Goal: Task Accomplishment & Management: Manage account settings

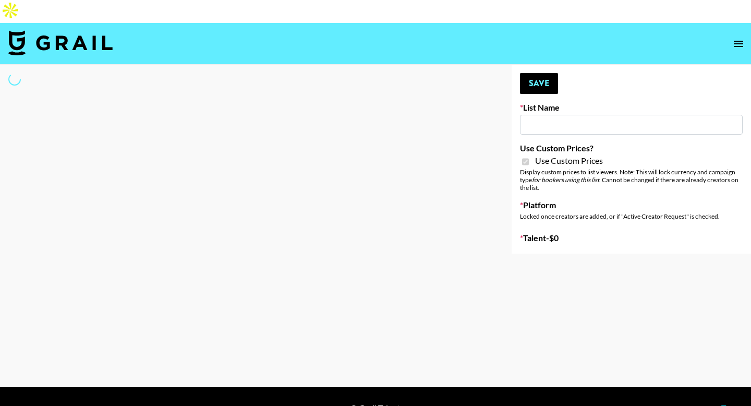
type input "House of Fab ([DATE])"
checkbox input "true"
select select "Brand"
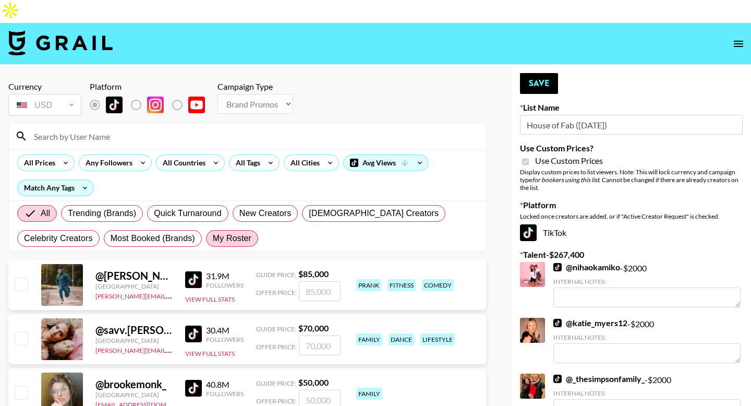
click at [239, 232] on span "My Roster" at bounding box center [232, 238] width 39 height 13
click at [213, 238] on input "My Roster" at bounding box center [213, 238] width 0 height 0
radio input "true"
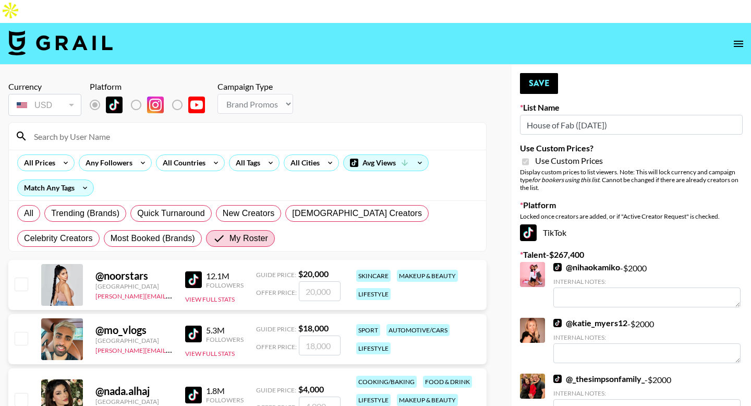
scroll to position [147, 0]
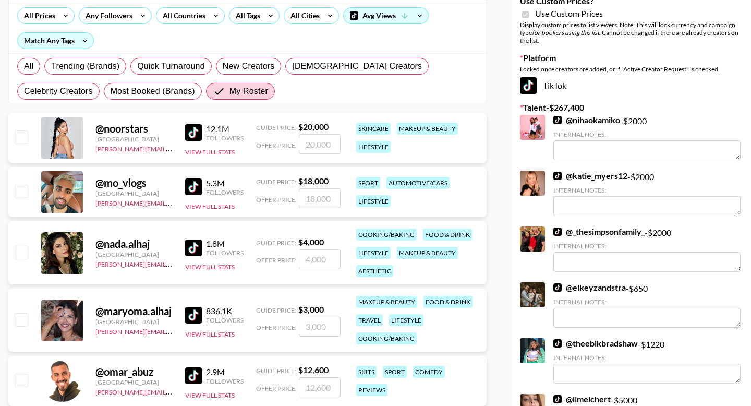
click at [22, 246] on input "checkbox" at bounding box center [21, 252] width 13 height 13
checkbox input "true"
type input "4000"
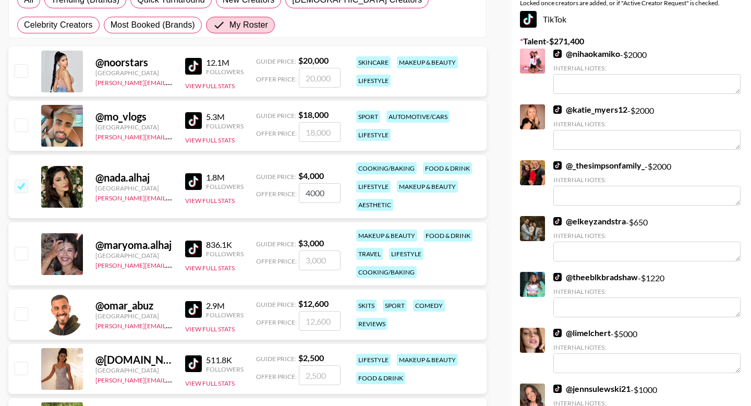
scroll to position [240, 0]
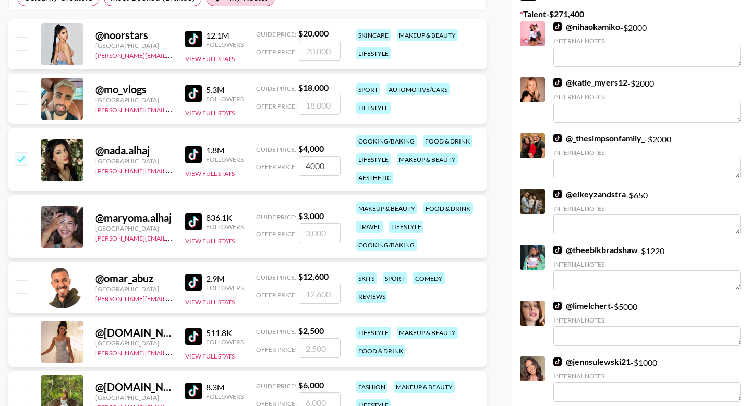
click at [322, 223] on input "number" at bounding box center [320, 233] width 42 height 20
type input "4"
checkbox input "true"
type input "4500"
click at [312, 156] on input "4000" at bounding box center [320, 166] width 42 height 20
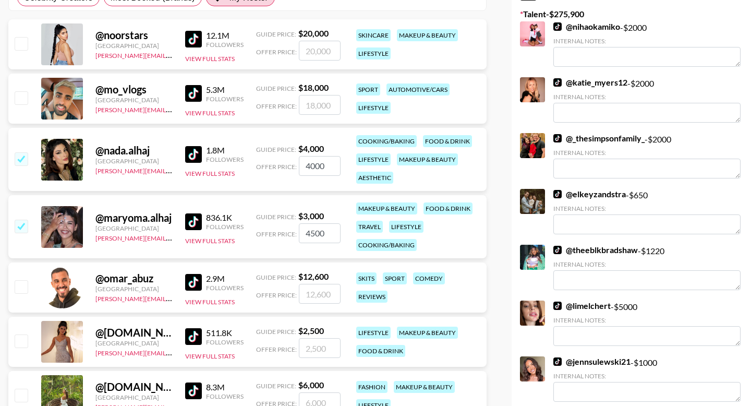
click at [308, 156] on input "4000" at bounding box center [320, 166] width 42 height 20
checkbox input "true"
type input "7"
type input "6"
checkbox input "true"
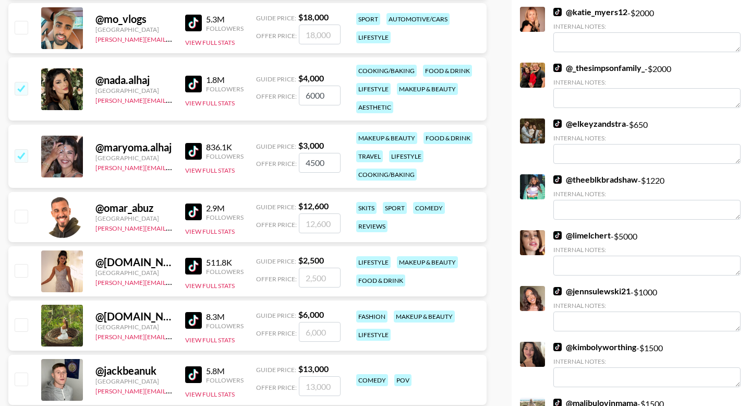
scroll to position [310, 0]
type input "6000"
click at [320, 268] on input "number" at bounding box center [320, 278] width 42 height 20
type input "3"
checkbox input "true"
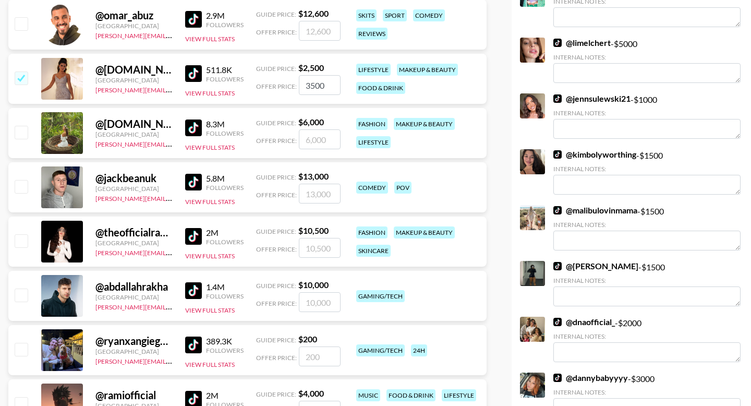
scroll to position [0, 0]
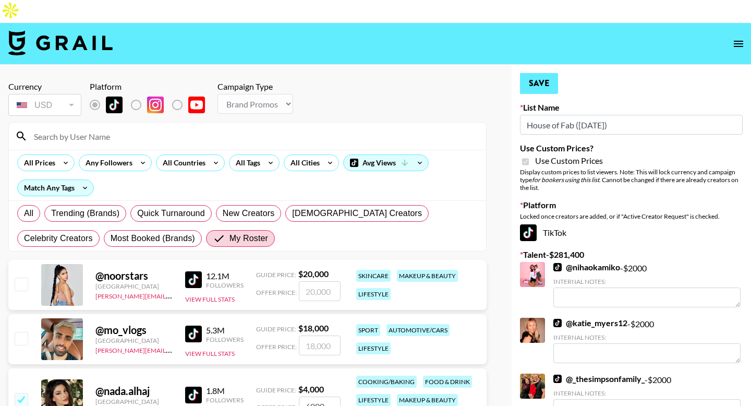
type input "3500"
click at [553, 73] on button "Save" at bounding box center [539, 83] width 38 height 21
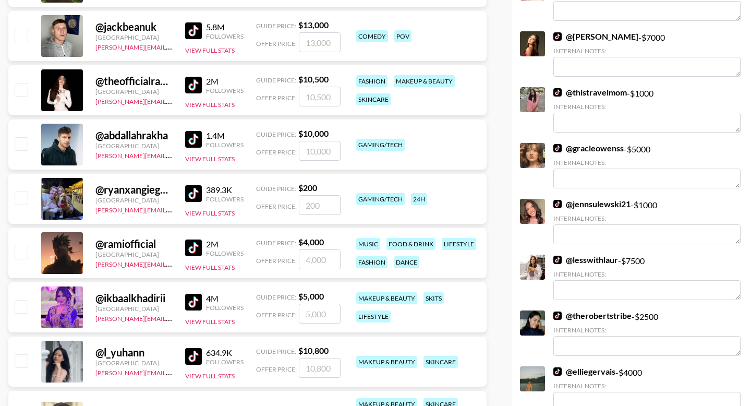
scroll to position [673, 0]
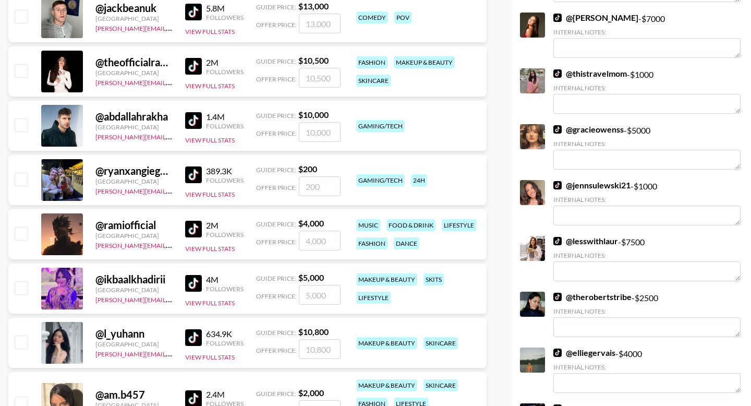
click at [19, 227] on input "checkbox" at bounding box center [21, 233] width 13 height 13
checkbox input "true"
type input "4000"
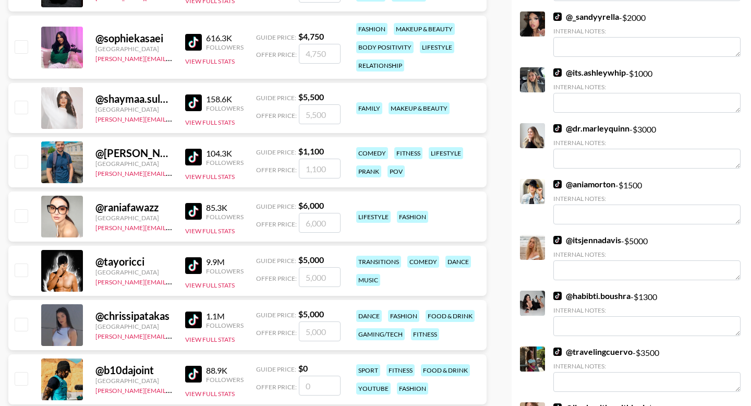
scroll to position [1414, 0]
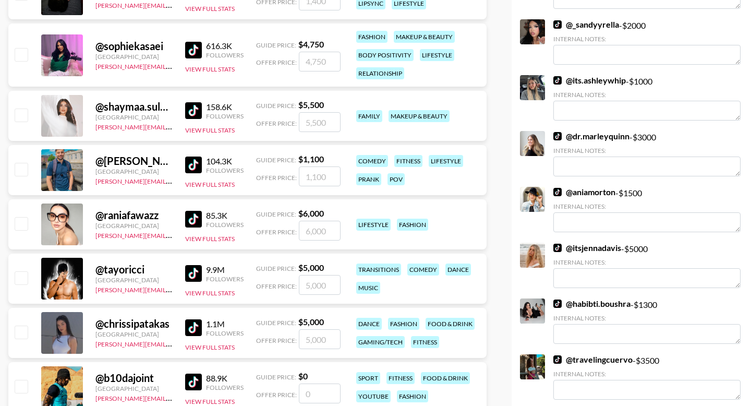
click at [20, 48] on input "checkbox" at bounding box center [21, 54] width 13 height 13
checkbox input "true"
type input "4750"
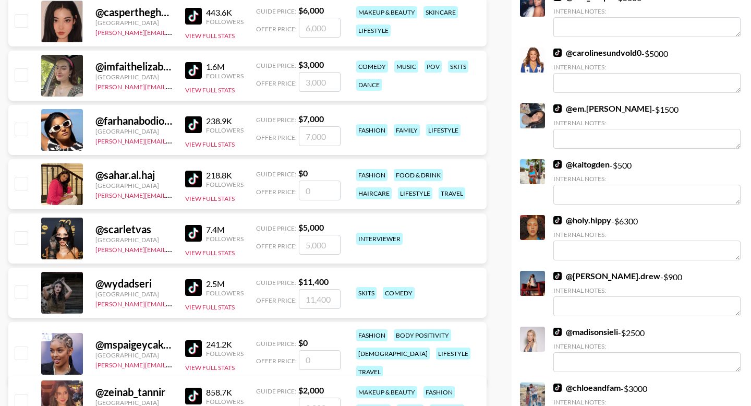
scroll to position [1889, 0]
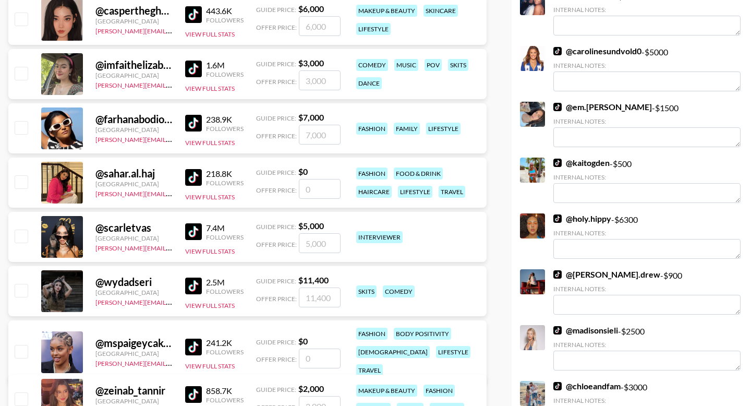
click at [23, 229] on input "checkbox" at bounding box center [21, 235] width 13 height 13
checkbox input "true"
type input "5000"
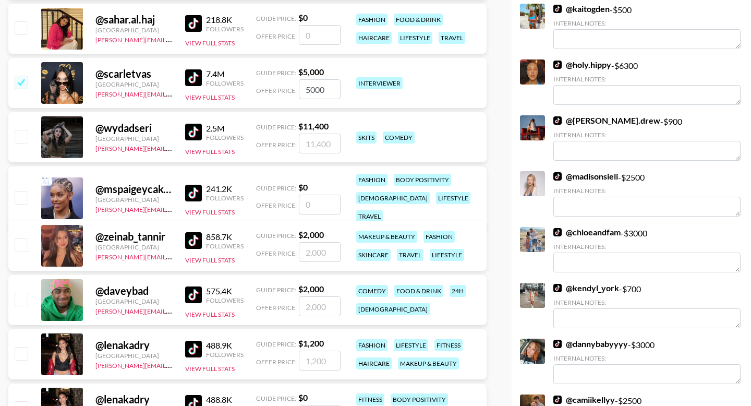
scroll to position [2057, 0]
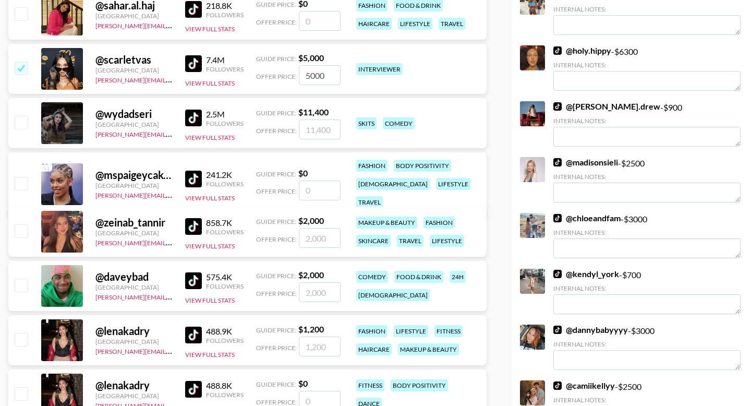
click at [22, 224] on input "checkbox" at bounding box center [21, 230] width 13 height 13
checkbox input "true"
type input "2000"
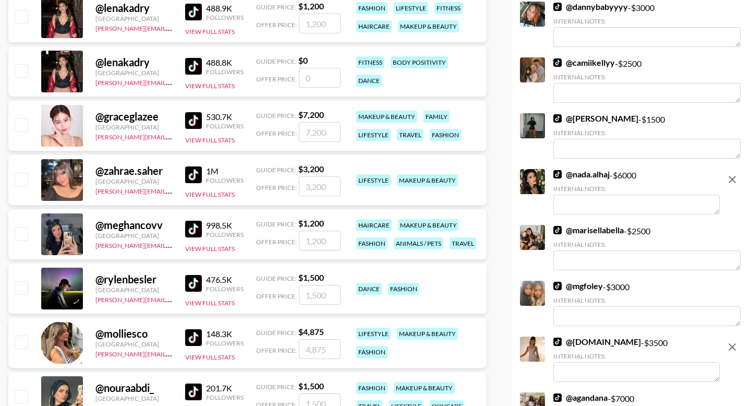
scroll to position [2504, 0]
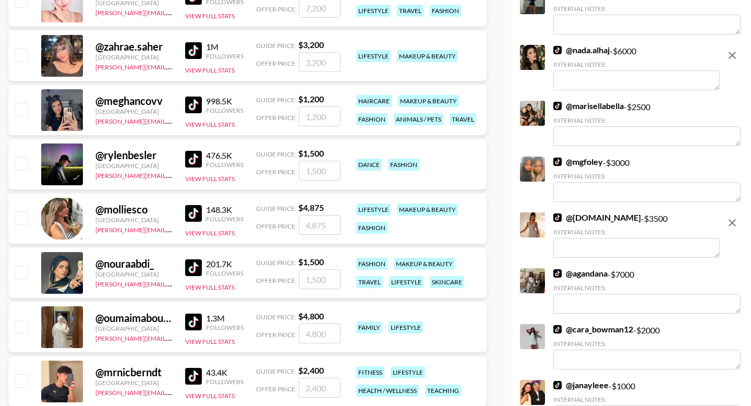
click at [21, 265] on input "checkbox" at bounding box center [21, 271] width 13 height 13
checkbox input "true"
type input "1500"
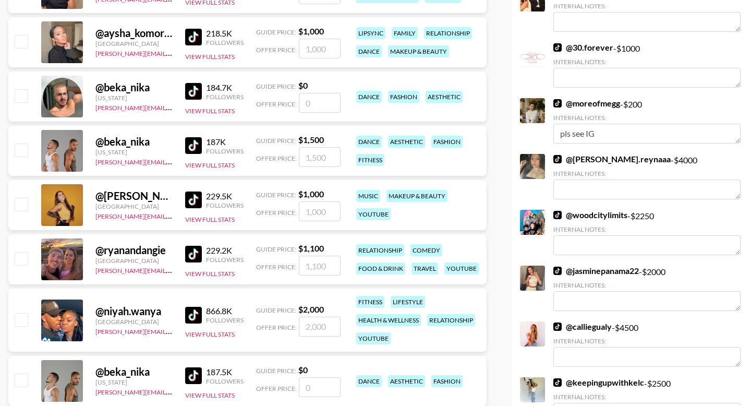
scroll to position [2915, 0]
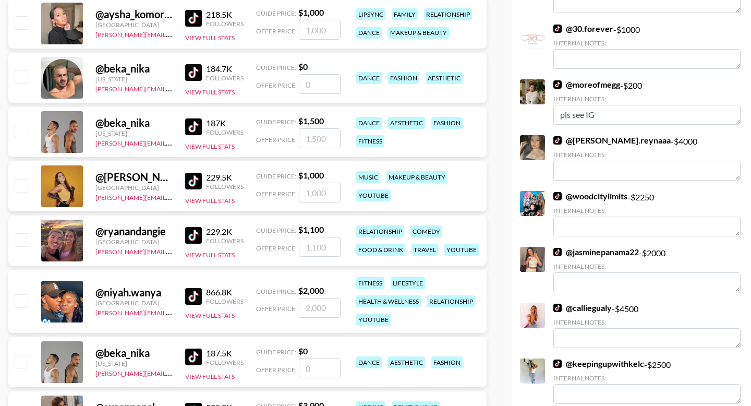
click at [22, 294] on input "checkbox" at bounding box center [21, 300] width 13 height 13
checkbox input "true"
type input "2000"
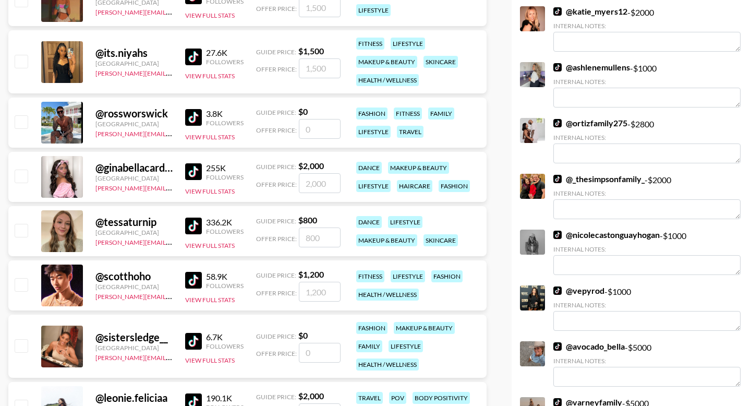
scroll to position [3963, 0]
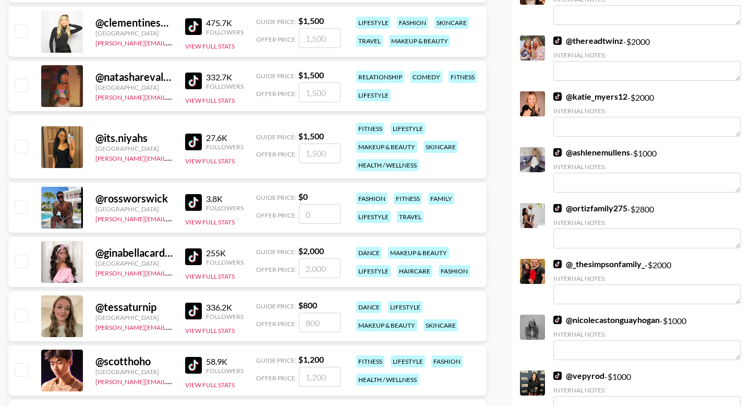
click at [18, 140] on input "checkbox" at bounding box center [21, 146] width 13 height 13
checkbox input "true"
type input "1500"
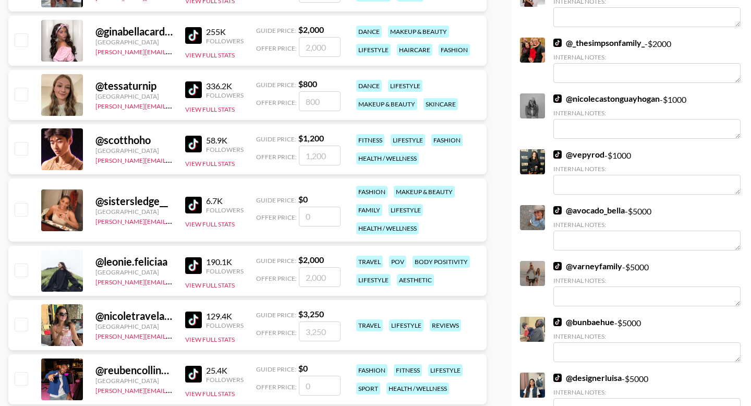
scroll to position [4190, 0]
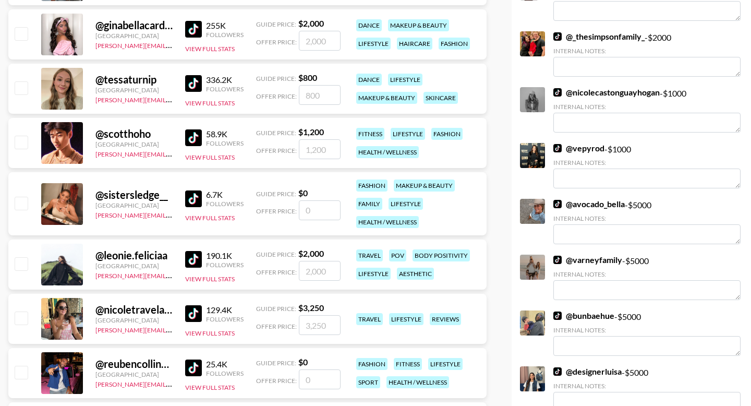
click at [24, 257] on input "checkbox" at bounding box center [21, 263] width 13 height 13
checkbox input "true"
type input "2000"
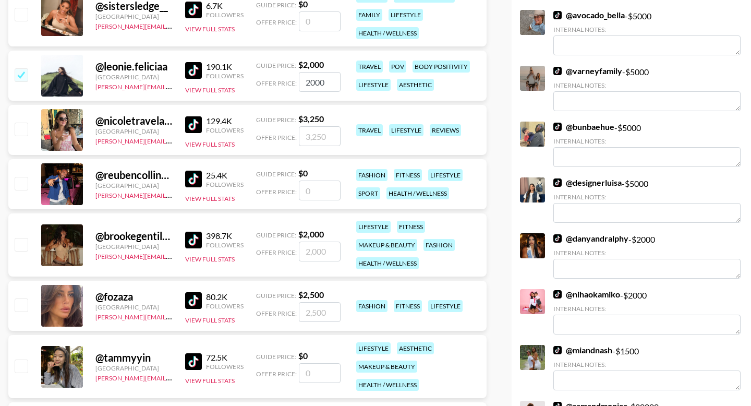
scroll to position [4380, 0]
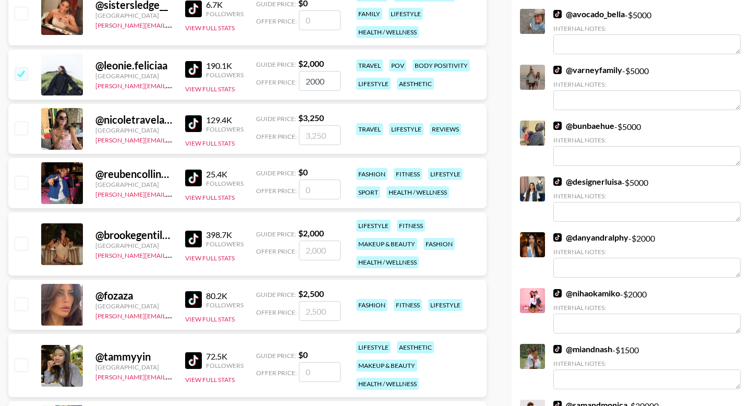
click at [317, 240] on input "number" at bounding box center [320, 250] width 42 height 20
type input "3"
checkbox input "true"
type input "3000"
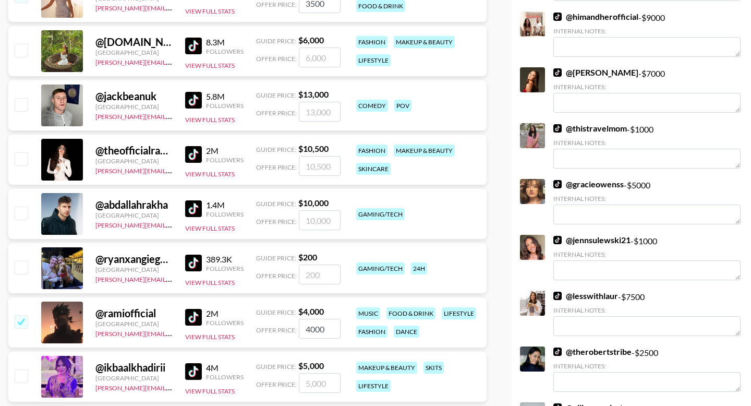
scroll to position [0, 0]
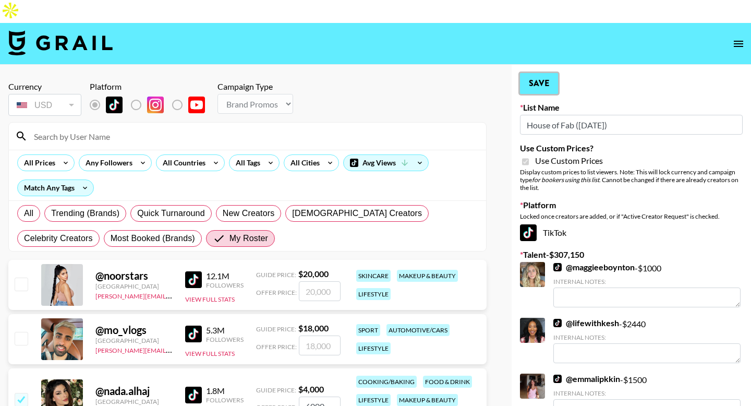
click at [541, 73] on button "Save" at bounding box center [539, 83] width 38 height 21
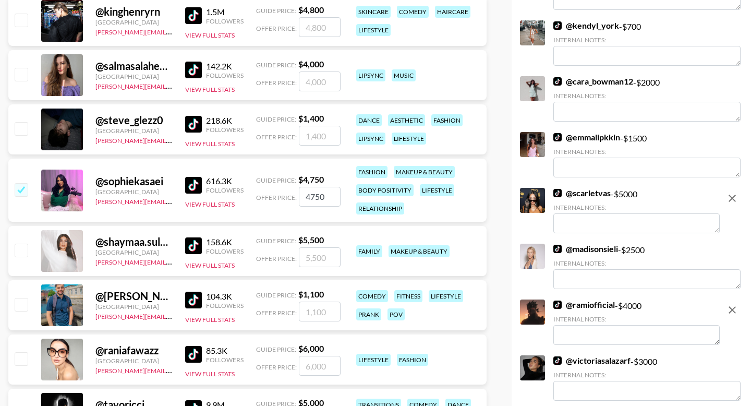
scroll to position [1491, 0]
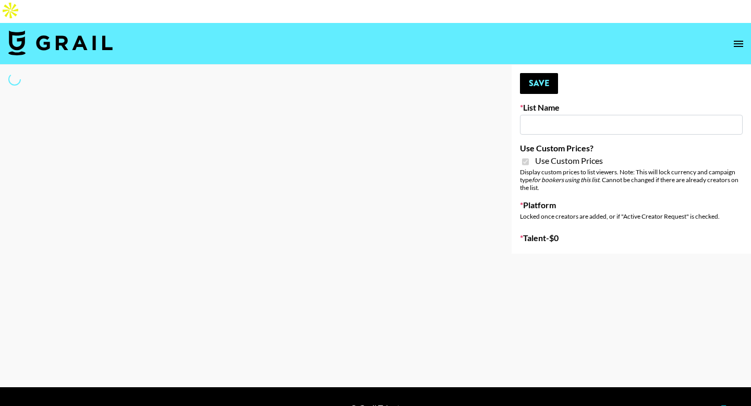
type input "ByHeart (9th Sept)"
checkbox input "true"
select select "Brand"
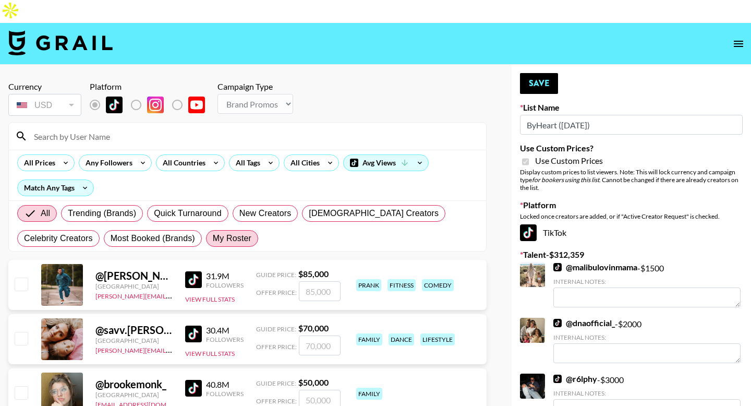
click at [238, 232] on span "My Roster" at bounding box center [232, 238] width 39 height 13
click at [213, 238] on input "My Roster" at bounding box center [213, 238] width 0 height 0
radio input "true"
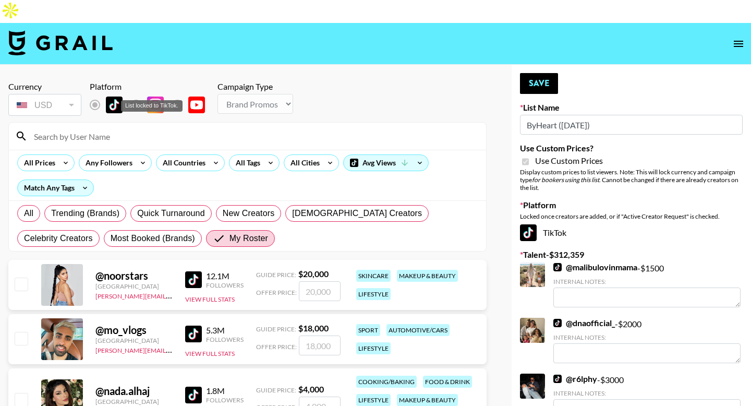
click at [136, 94] on label "List locked to TikTok." at bounding box center [144, 105] width 39 height 22
click at [139, 94] on label "List locked to TikTok." at bounding box center [144, 105] width 39 height 22
click at [178, 155] on div "All Countries" at bounding box center [181, 163] width 51 height 16
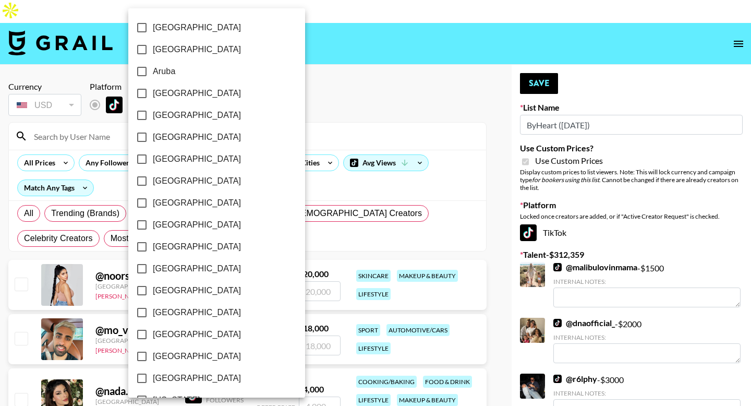
scroll to position [810, 0]
click at [175, 352] on span "[GEOGRAPHIC_DATA]" at bounding box center [197, 356] width 88 height 13
click at [153, 352] on input "[GEOGRAPHIC_DATA]" at bounding box center [142, 356] width 22 height 22
checkbox input "true"
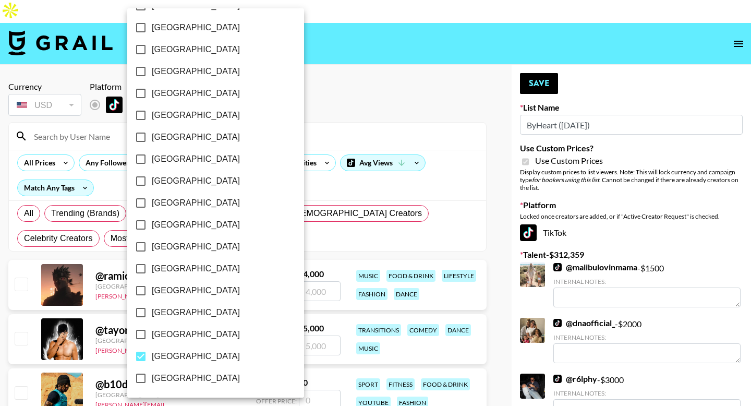
click at [2, 233] on div at bounding box center [375, 203] width 751 height 406
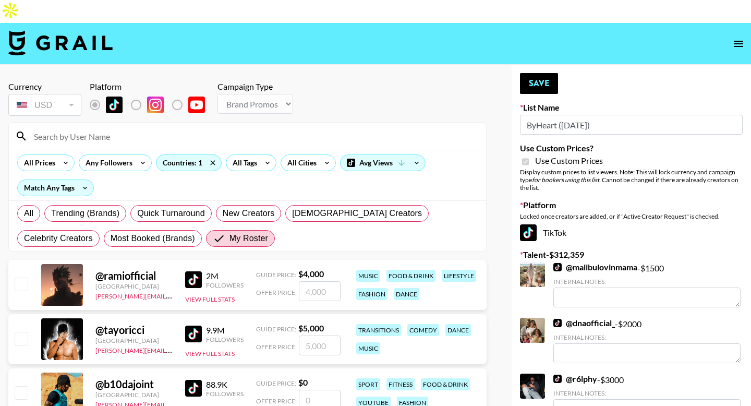
click at [21, 277] on input "checkbox" at bounding box center [21, 283] width 13 height 13
checkbox input "true"
type input "4000"
click at [22, 332] on input "checkbox" at bounding box center [21, 338] width 13 height 13
checkbox input "true"
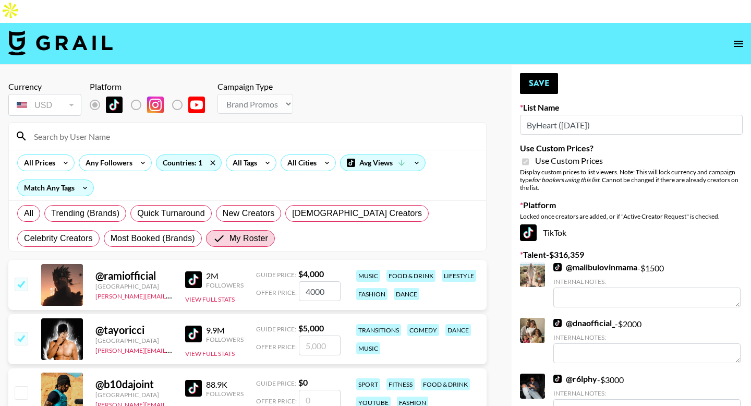
type input "5000"
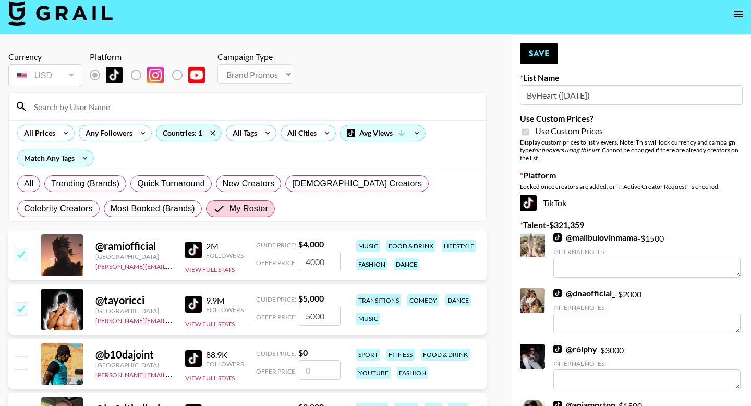
scroll to position [122, 0]
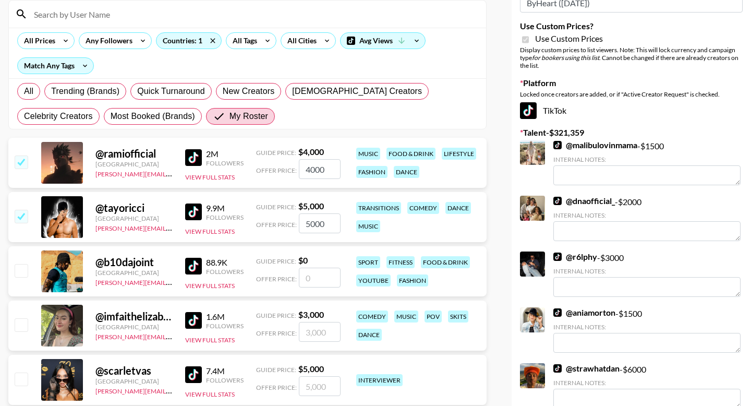
click at [22, 318] on input "checkbox" at bounding box center [21, 324] width 13 height 13
checkbox input "true"
type input "3000"
click at [22, 372] on input "checkbox" at bounding box center [21, 378] width 13 height 13
checkbox input "true"
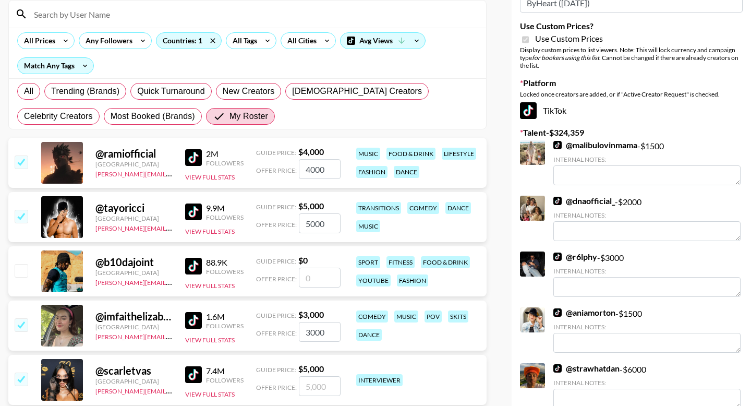
type input "5000"
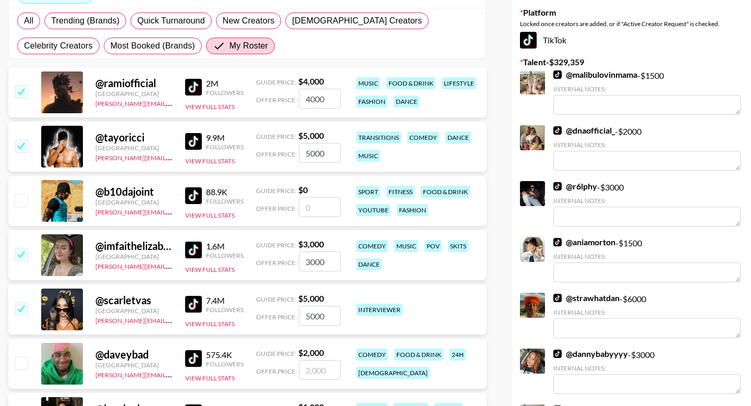
scroll to position [237, 0]
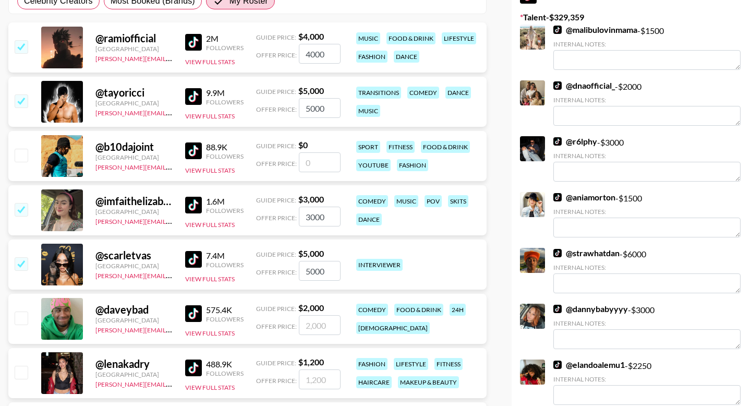
click at [19, 311] on input "checkbox" at bounding box center [21, 317] width 13 height 13
checkbox input "true"
type input "2000"
click at [15, 365] on input "checkbox" at bounding box center [21, 371] width 13 height 13
checkbox input "true"
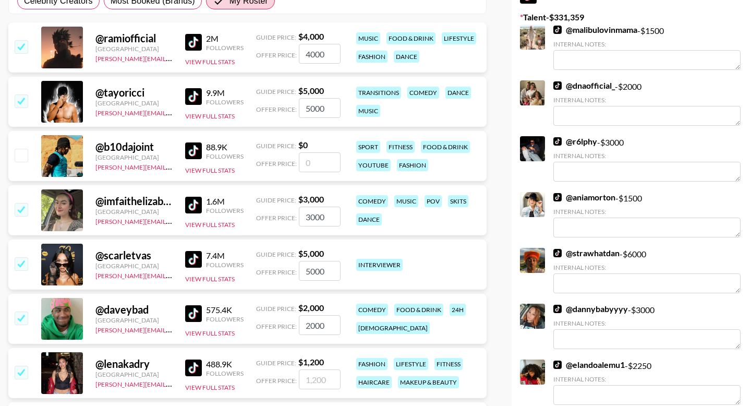
type input "1200"
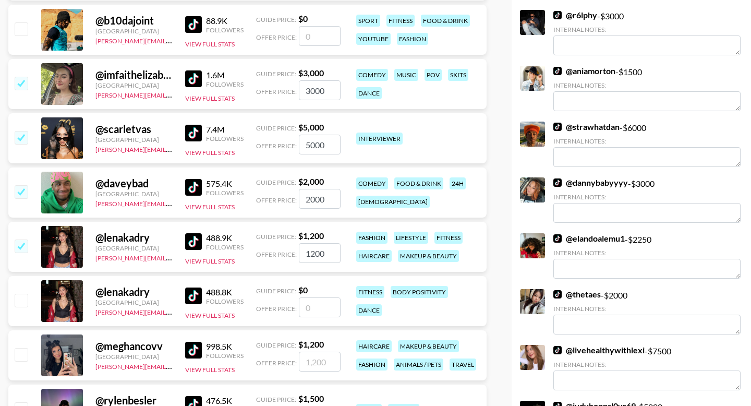
scroll to position [421, 0]
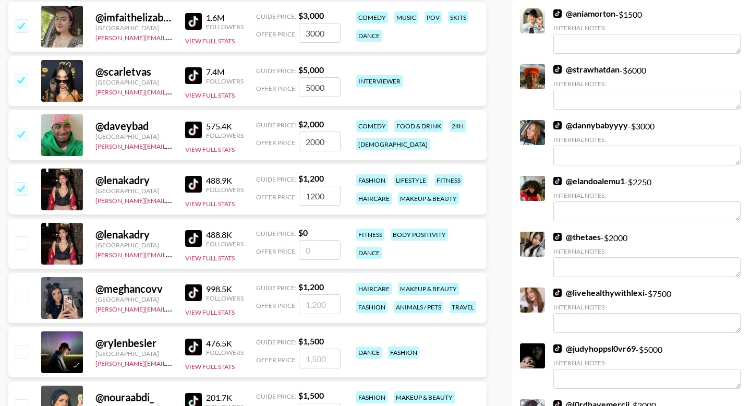
click at [19, 290] on input "checkbox" at bounding box center [21, 296] width 13 height 13
checkbox input "true"
type input "1200"
click at [24, 345] on input "checkbox" at bounding box center [21, 351] width 13 height 13
checkbox input "true"
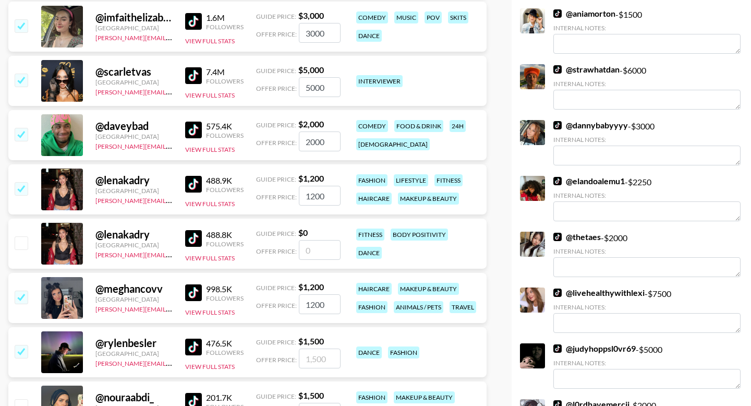
type input "1500"
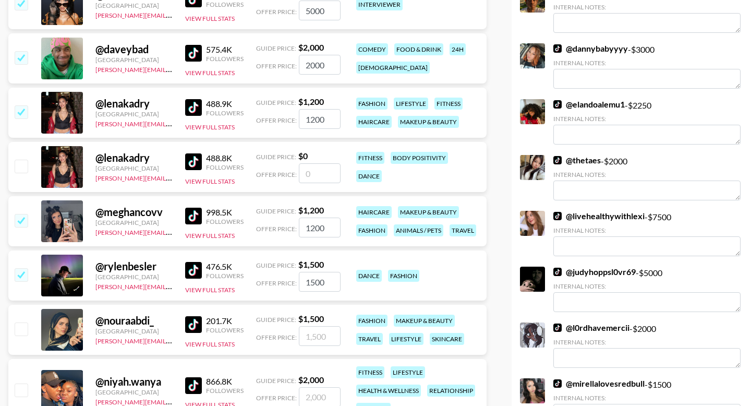
scroll to position [519, 0]
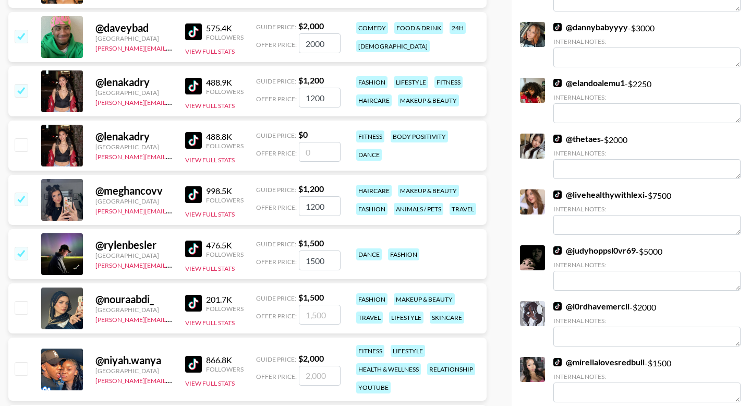
click at [19, 301] on input "checkbox" at bounding box center [21, 307] width 13 height 13
checkbox input "true"
type input "1500"
click at [22, 362] on input "checkbox" at bounding box center [21, 368] width 13 height 13
checkbox input "true"
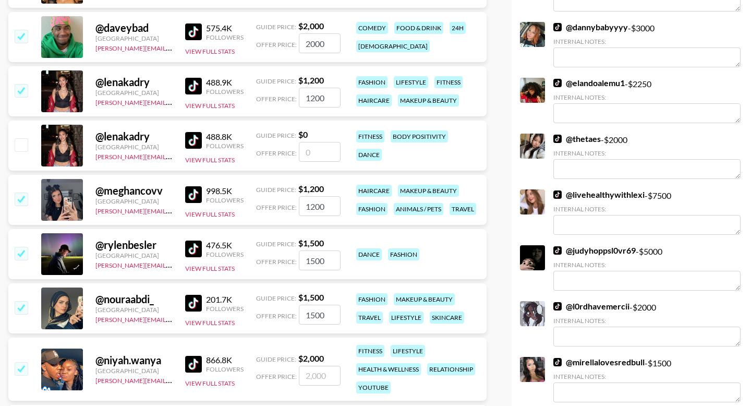
type input "2000"
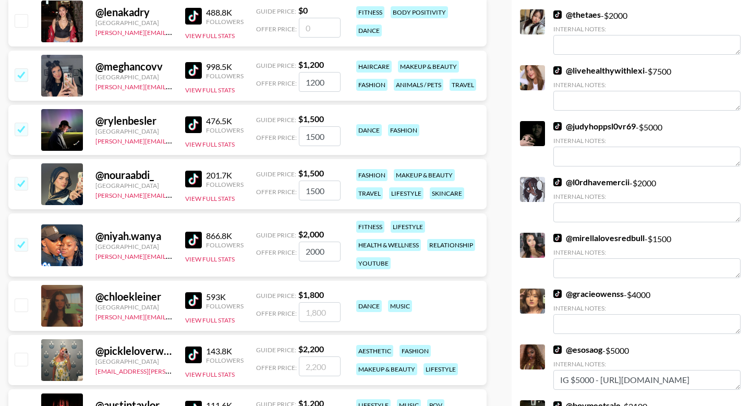
scroll to position [696, 0]
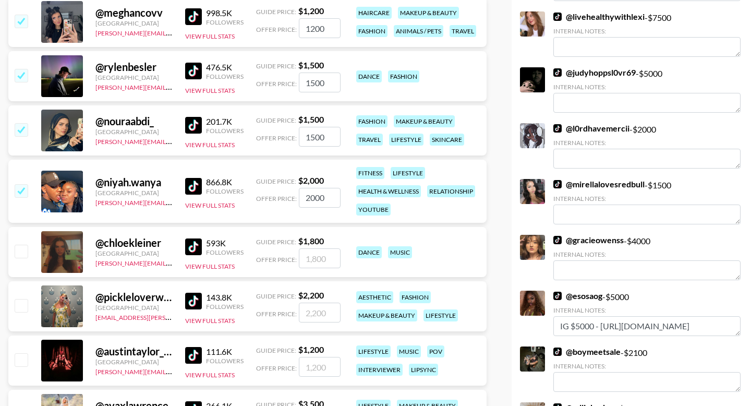
click at [18, 244] on input "checkbox" at bounding box center [21, 250] width 13 height 13
checkbox input "true"
type input "1800"
click at [19, 299] on input "checkbox" at bounding box center [21, 305] width 13 height 13
checkbox input "true"
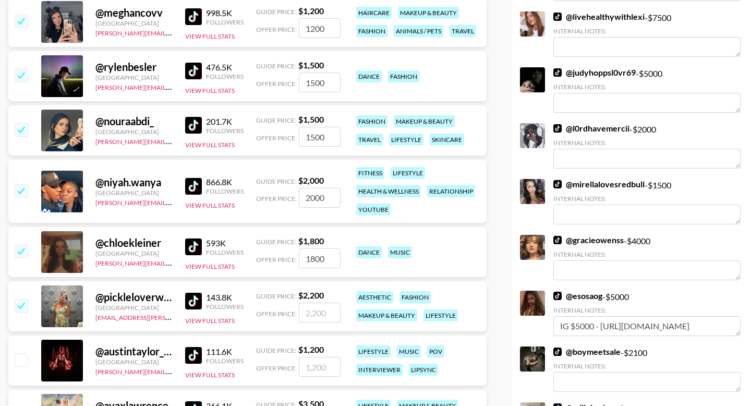
type input "2200"
click at [17, 353] on input "checkbox" at bounding box center [21, 359] width 13 height 13
checkbox input "true"
type input "1200"
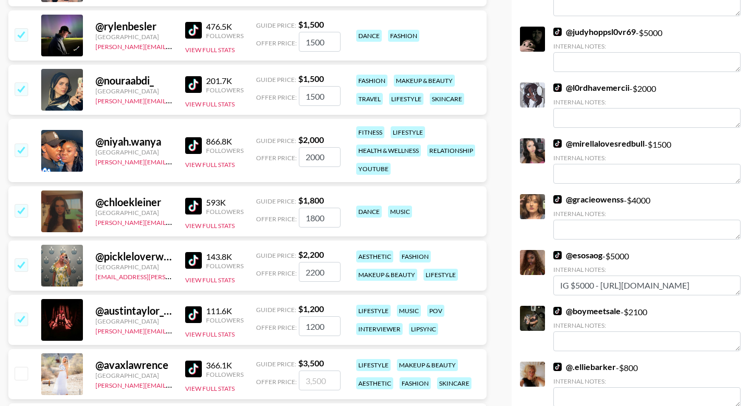
scroll to position [798, 0]
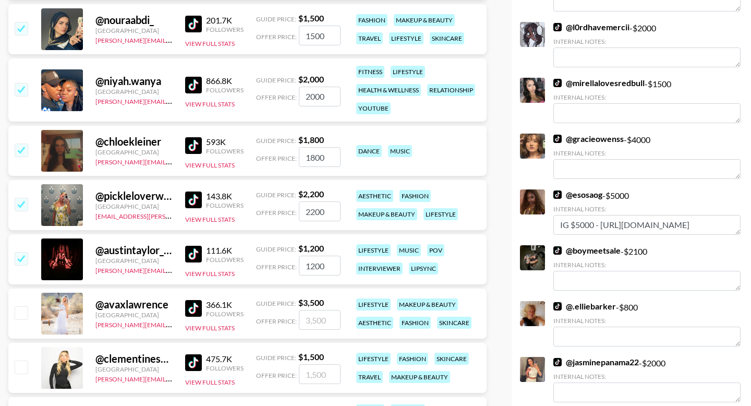
click at [20, 306] on input "checkbox" at bounding box center [21, 312] width 13 height 13
checkbox input "true"
type input "3500"
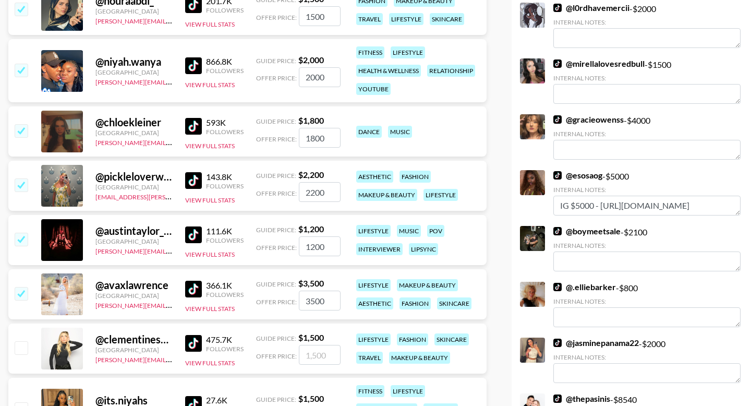
click at [25, 341] on input "checkbox" at bounding box center [21, 347] width 13 height 13
checkbox input "true"
click at [310, 345] on input "1500" at bounding box center [320, 355] width 42 height 20
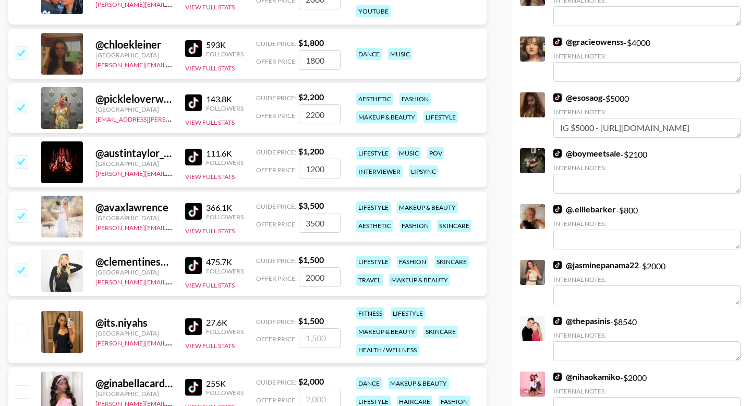
scroll to position [983, 0]
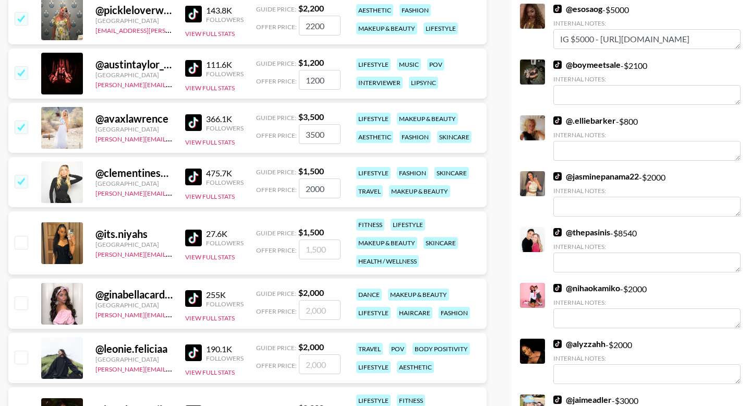
type input "2000"
click at [21, 236] on input "checkbox" at bounding box center [21, 242] width 13 height 13
checkbox input "true"
type input "1500"
click at [322, 300] on input "number" at bounding box center [320, 310] width 42 height 20
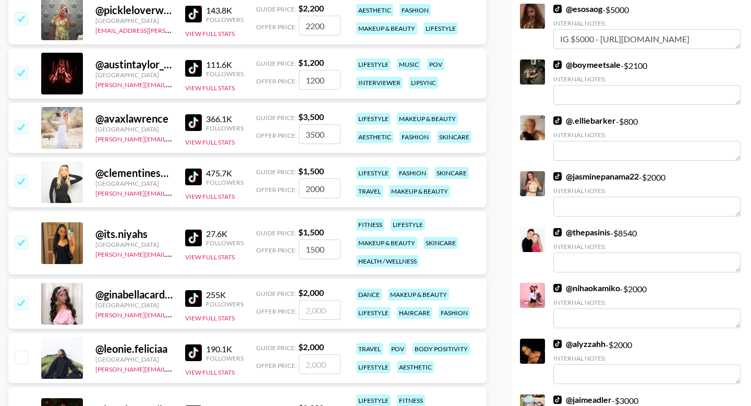
type input "3"
checkbox input "true"
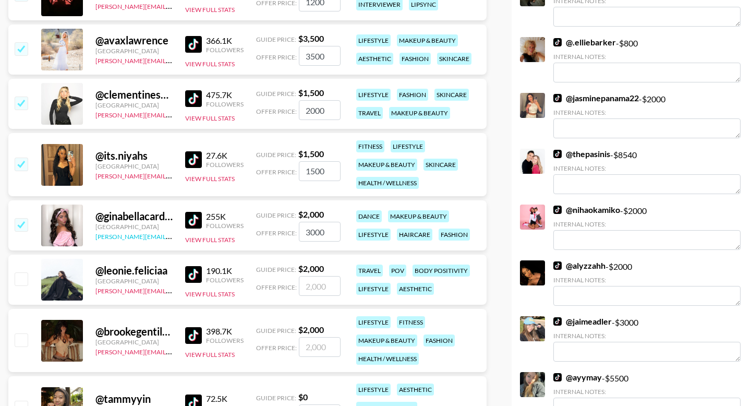
scroll to position [1127, 0]
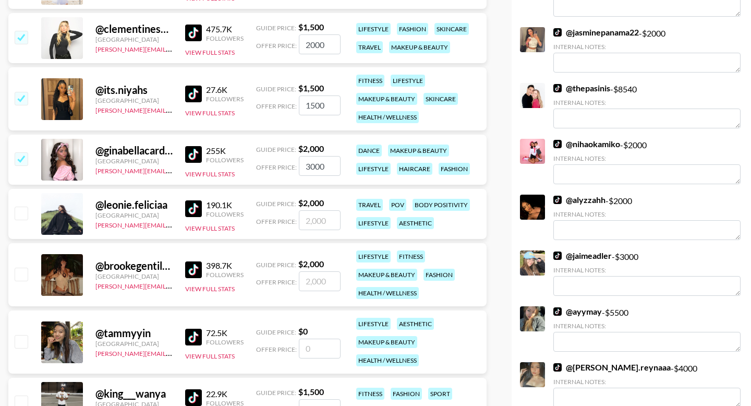
type input "3000"
click at [19, 206] on input "checkbox" at bounding box center [21, 212] width 13 height 13
checkbox input "true"
type input "2000"
click at [19, 266] on div at bounding box center [21, 275] width 16 height 18
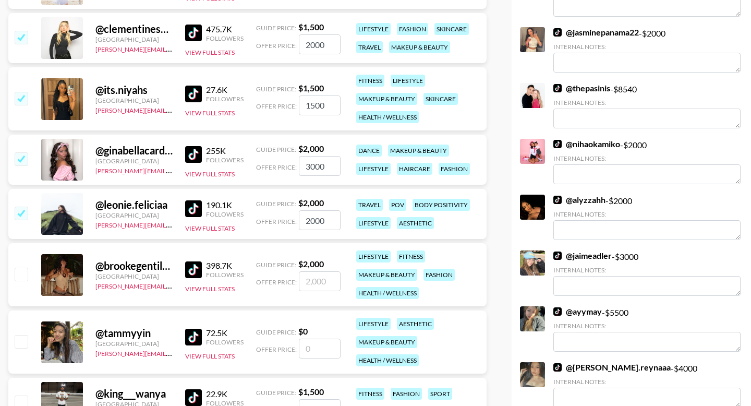
click at [312, 210] on input "2000" at bounding box center [320, 220] width 42 height 20
checkbox input "true"
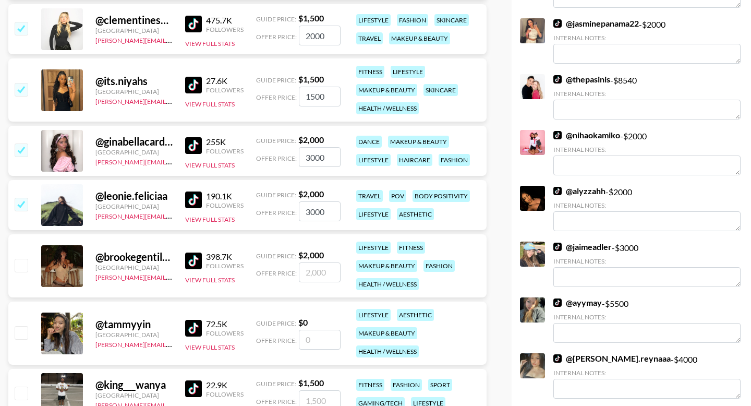
type input "3000"
click at [317, 262] on input "number" at bounding box center [320, 272] width 42 height 20
type input "3"
checkbox input "true"
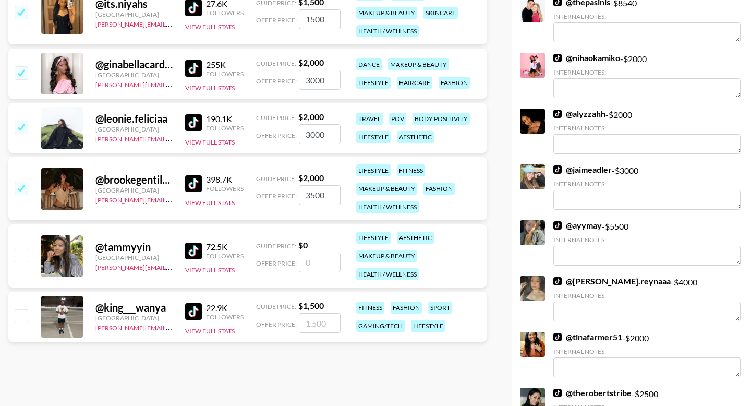
scroll to position [1257, 0]
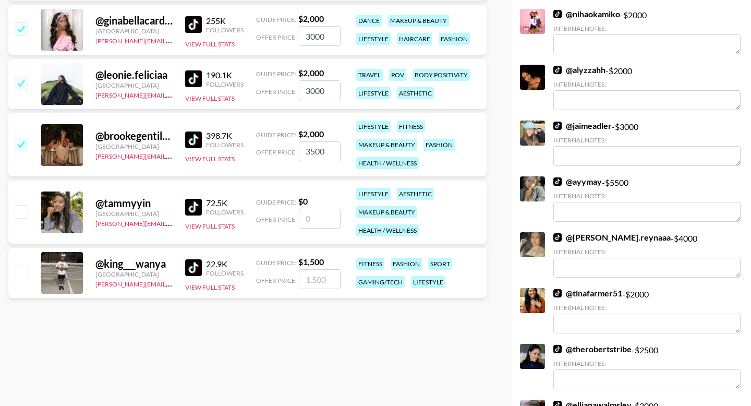
type input "3500"
click at [19, 265] on input "checkbox" at bounding box center [21, 271] width 13 height 13
checkbox input "true"
type input "1500"
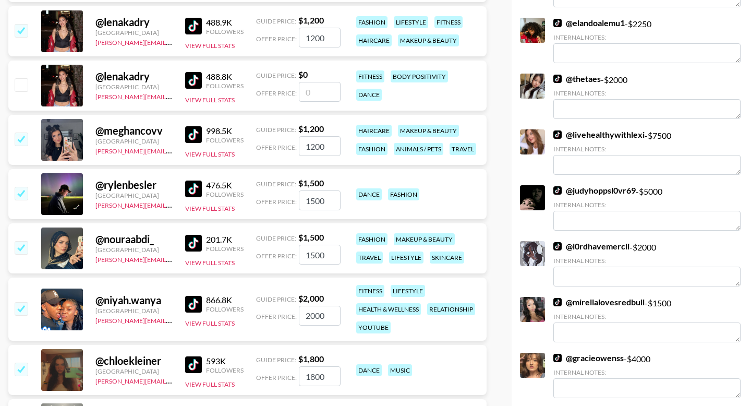
scroll to position [0, 0]
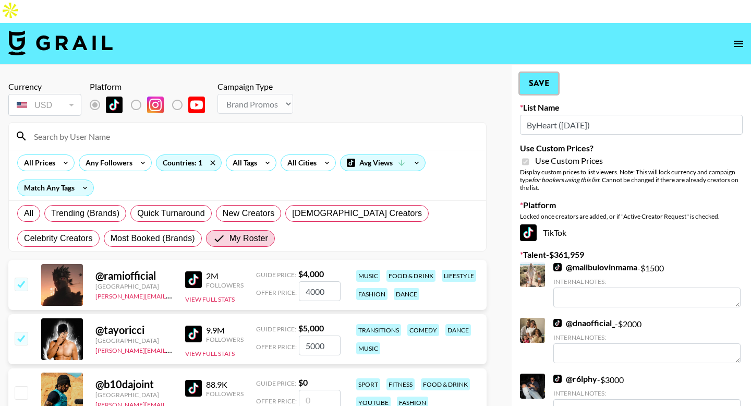
click at [543, 73] on button "Save" at bounding box center [539, 83] width 38 height 21
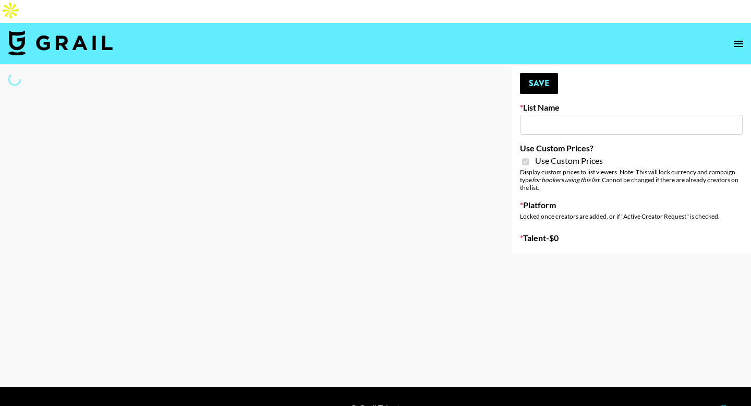
type input "Super Power (9th Sept)"
checkbox input "true"
select select "Brand"
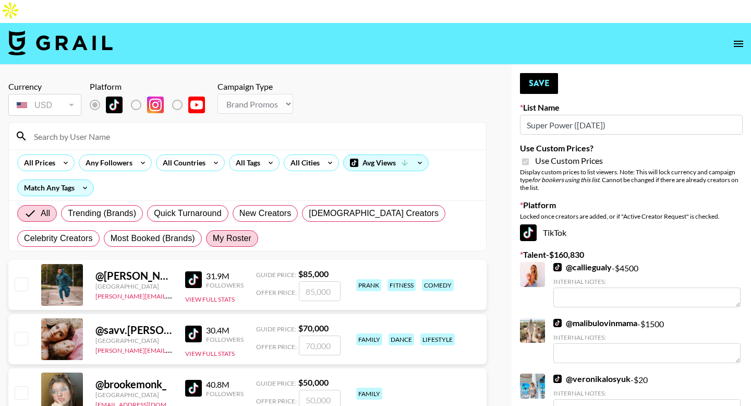
click at [234, 232] on span "My Roster" at bounding box center [232, 238] width 39 height 13
click at [213, 238] on input "My Roster" at bounding box center [213, 238] width 0 height 0
radio input "true"
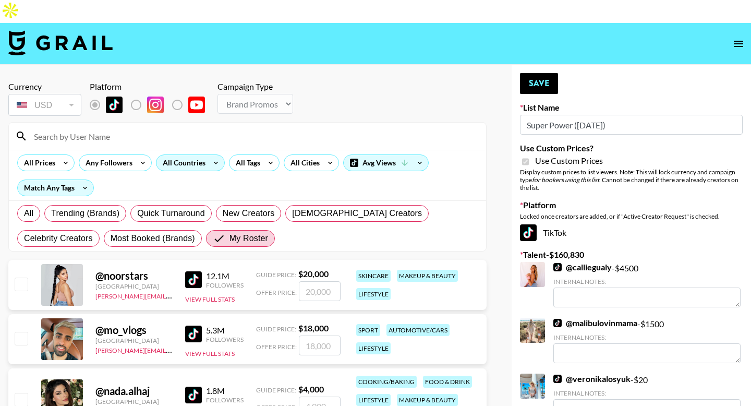
click at [174, 155] on div "All Countries" at bounding box center [181, 163] width 51 height 16
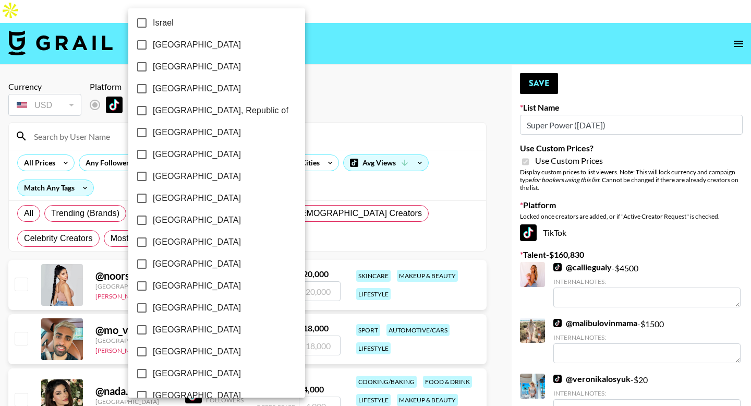
scroll to position [810, 0]
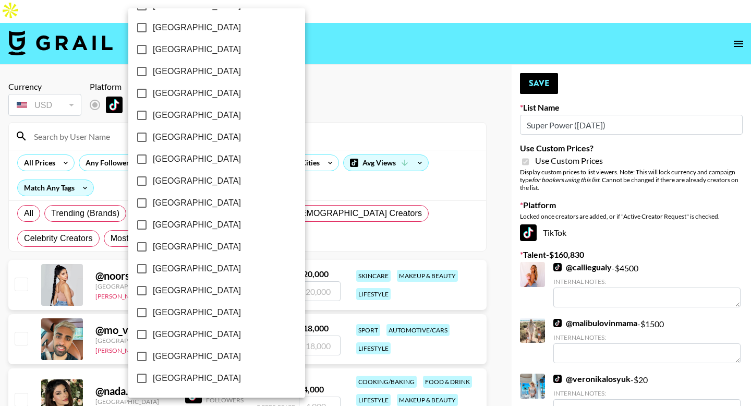
click at [170, 353] on span "[GEOGRAPHIC_DATA]" at bounding box center [197, 356] width 88 height 13
click at [153, 353] on input "[GEOGRAPHIC_DATA]" at bounding box center [142, 356] width 22 height 22
checkbox input "true"
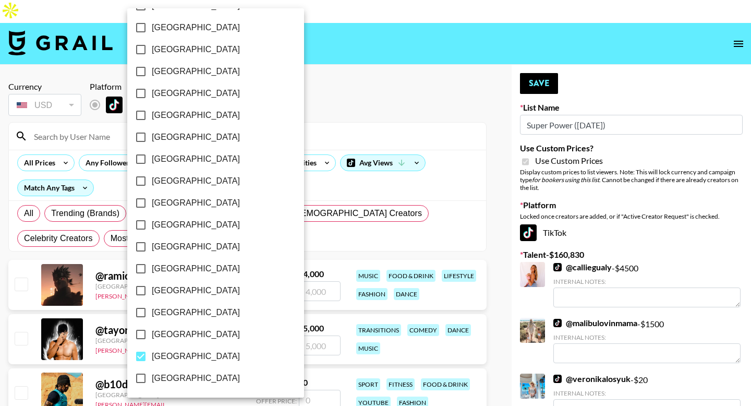
click at [4, 233] on div at bounding box center [375, 203] width 751 height 406
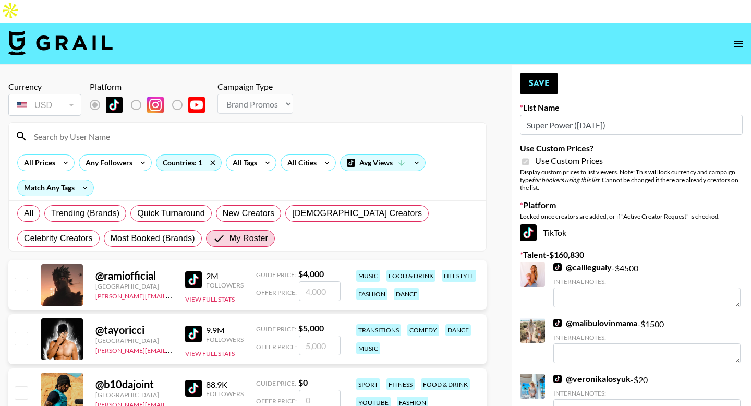
click at [24, 277] on input "checkbox" at bounding box center [21, 283] width 13 height 13
checkbox input "true"
type input "4000"
click at [23, 332] on input "checkbox" at bounding box center [21, 338] width 13 height 13
checkbox input "true"
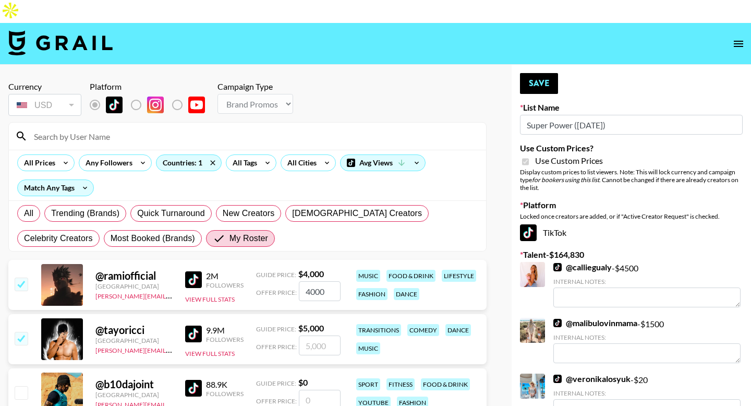
type input "5000"
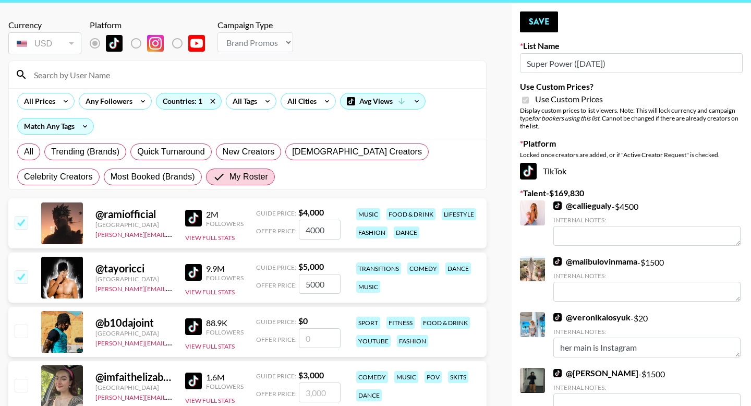
scroll to position [146, 0]
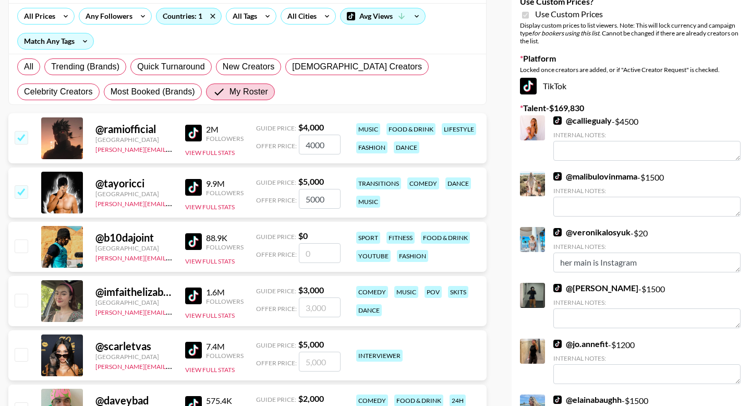
click at [19, 293] on input "checkbox" at bounding box center [21, 299] width 13 height 13
checkbox input "true"
type input "3000"
click at [20, 346] on div at bounding box center [21, 355] width 16 height 18
click at [21, 348] on input "checkbox" at bounding box center [21, 354] width 13 height 13
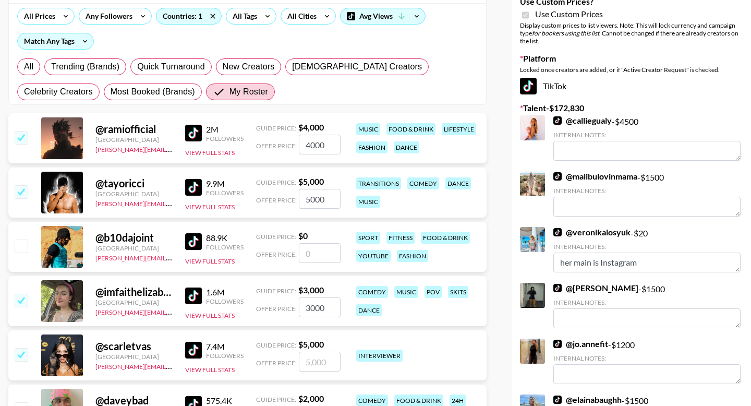
checkbox input "true"
type input "5000"
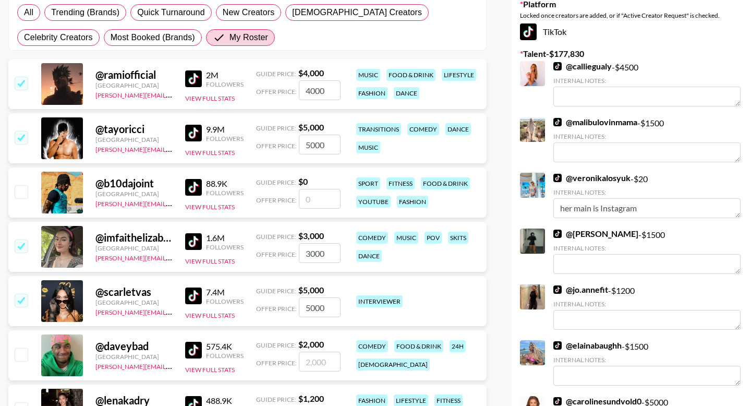
scroll to position [227, 0]
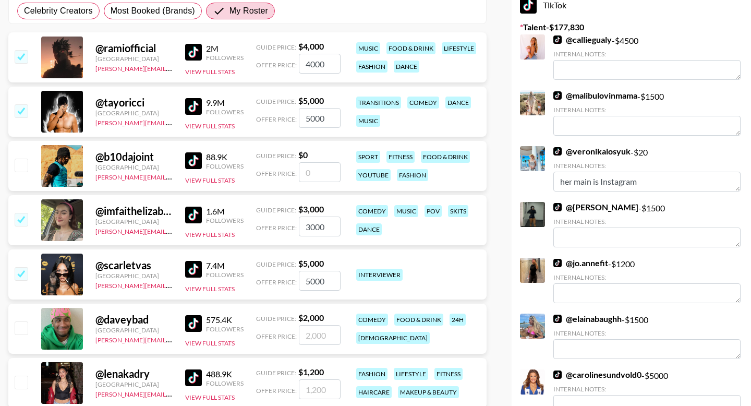
click at [20, 321] on input "checkbox" at bounding box center [21, 327] width 13 height 13
checkbox input "true"
type input "2000"
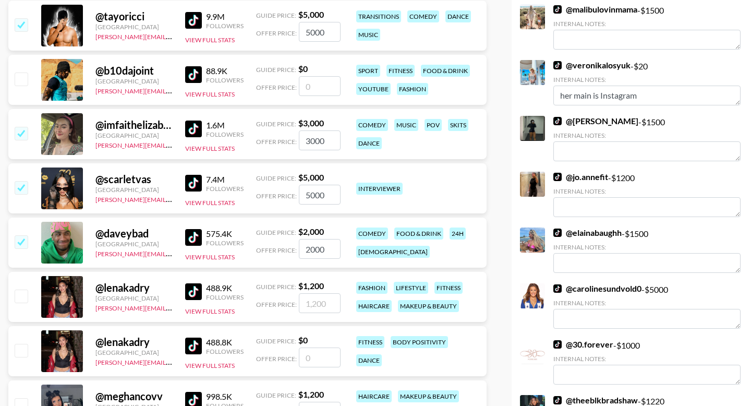
click at [21, 289] on input "checkbox" at bounding box center [21, 295] width 13 height 13
checkbox input "true"
type input "1200"
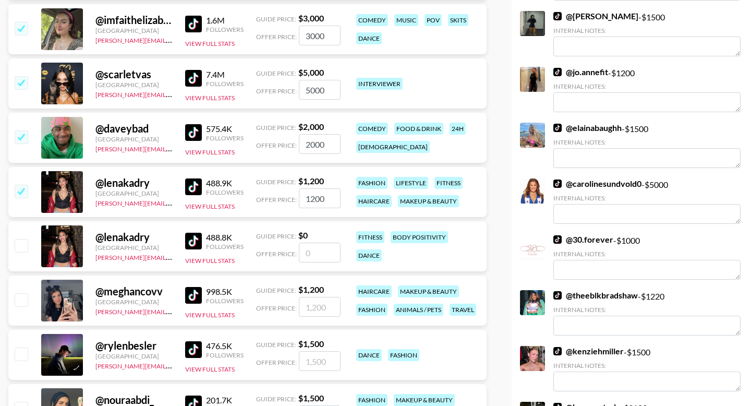
scroll to position [513, 0]
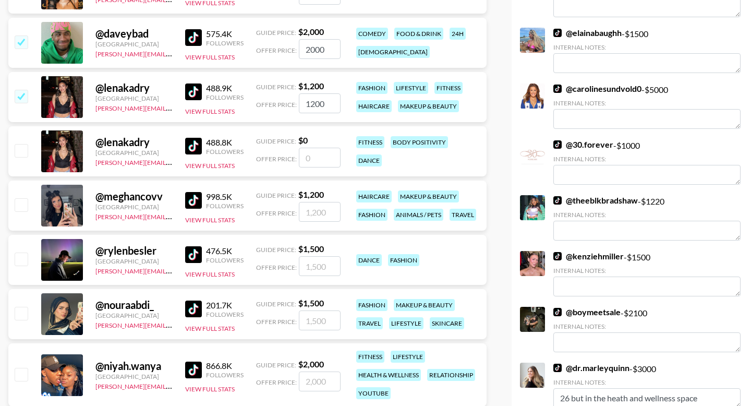
click at [20, 198] on input "checkbox" at bounding box center [21, 204] width 13 height 13
checkbox input "true"
click at [318, 202] on input "1200" at bounding box center [320, 212] width 42 height 20
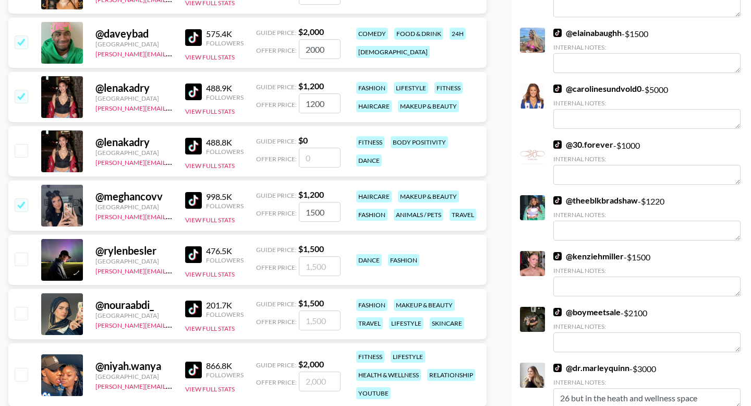
type input "1500"
click at [20, 252] on input "checkbox" at bounding box center [21, 258] width 13 height 13
checkbox input "true"
type input "1500"
click at [22, 307] on input "checkbox" at bounding box center [21, 313] width 13 height 13
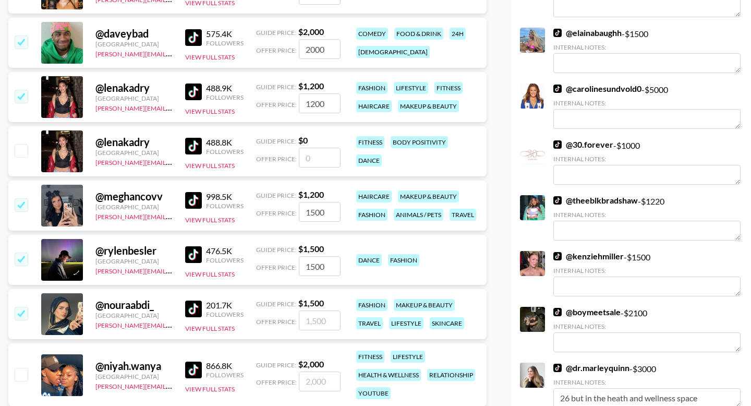
checkbox input "true"
type input "1500"
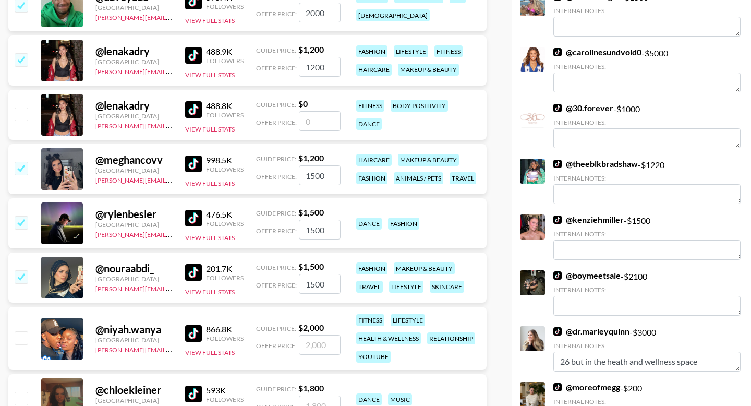
scroll to position [599, 0]
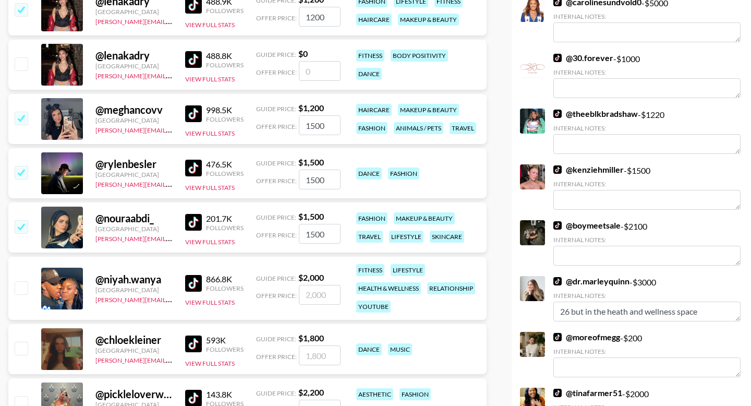
click at [21, 281] on input "checkbox" at bounding box center [21, 287] width 13 height 13
checkbox input "true"
type input "2000"
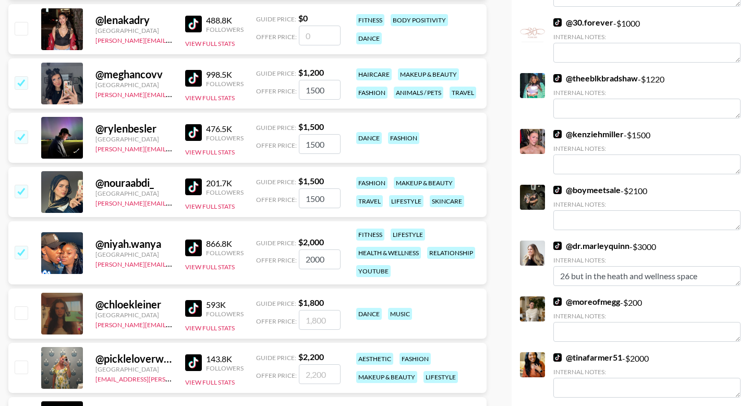
scroll to position [647, 0]
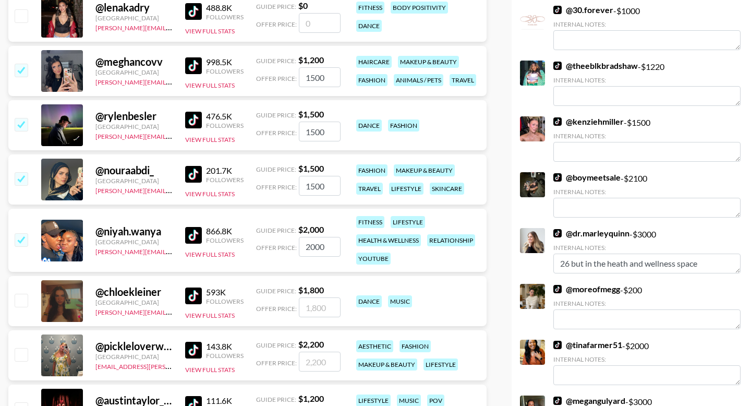
click at [19, 293] on input "checkbox" at bounding box center [21, 299] width 13 height 13
checkbox input "true"
type input "1800"
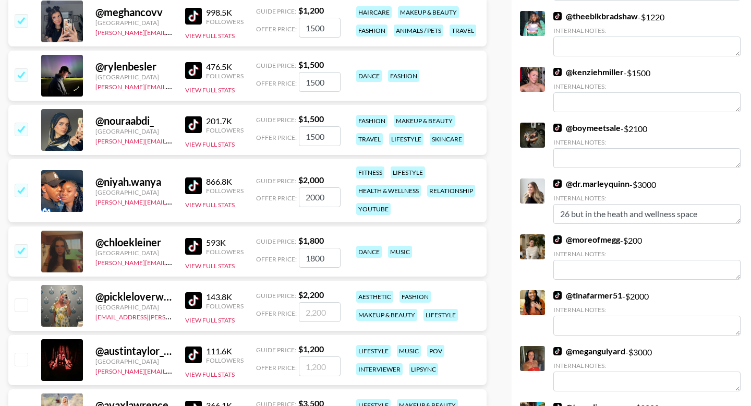
scroll to position [740, 0]
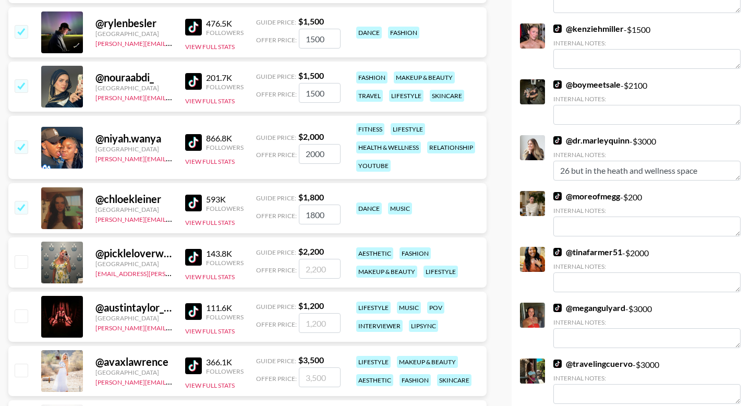
click at [19, 255] on input "checkbox" at bounding box center [21, 261] width 13 height 13
checkbox input "true"
type input "2200"
click at [25, 309] on input "checkbox" at bounding box center [21, 315] width 13 height 13
checkbox input "true"
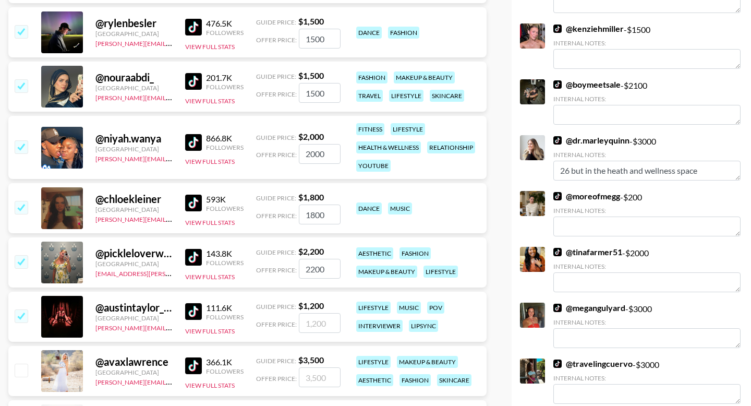
type input "1200"
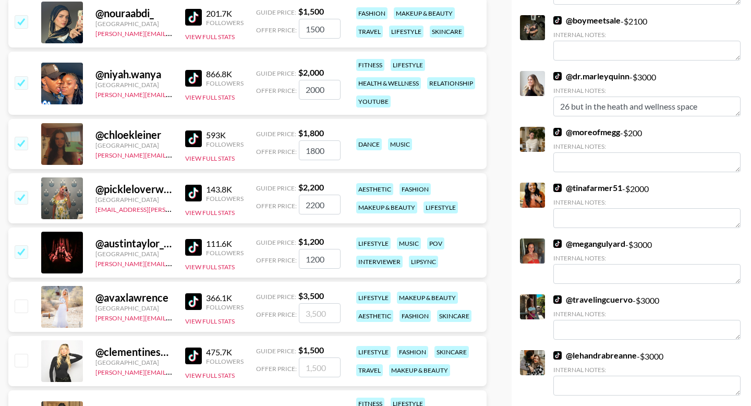
scroll to position [814, 0]
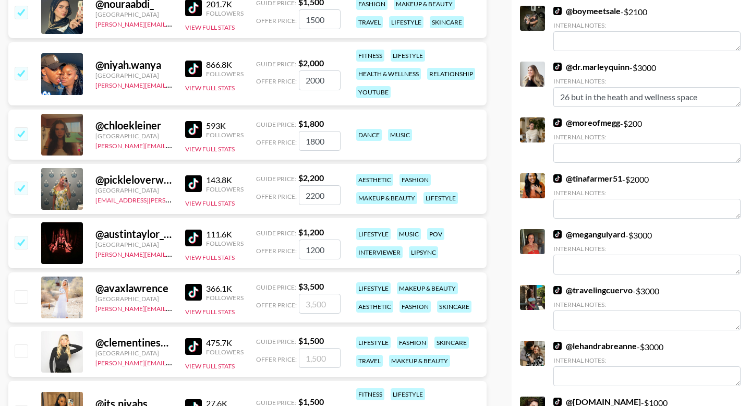
click at [17, 290] on input "checkbox" at bounding box center [21, 296] width 13 height 13
checkbox input "true"
type input "3500"
click at [17, 344] on input "checkbox" at bounding box center [21, 350] width 13 height 13
checkbox input "true"
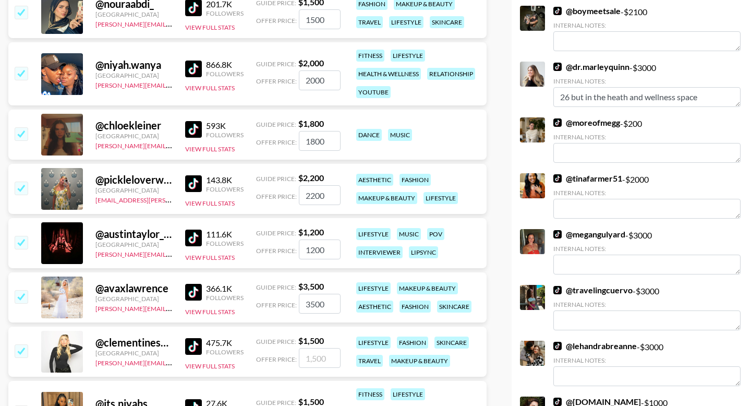
type input "1500"
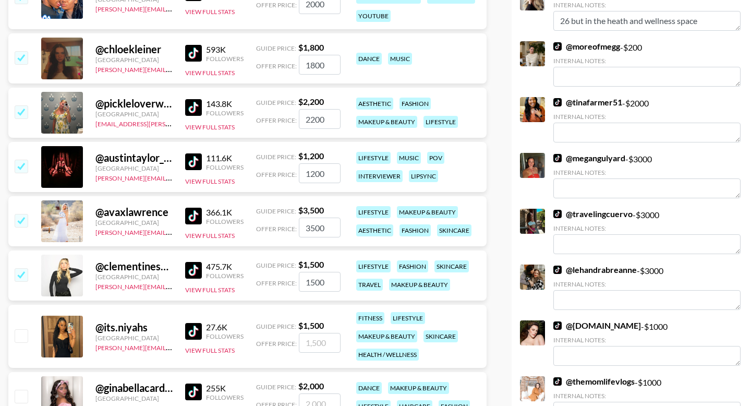
scroll to position [938, 0]
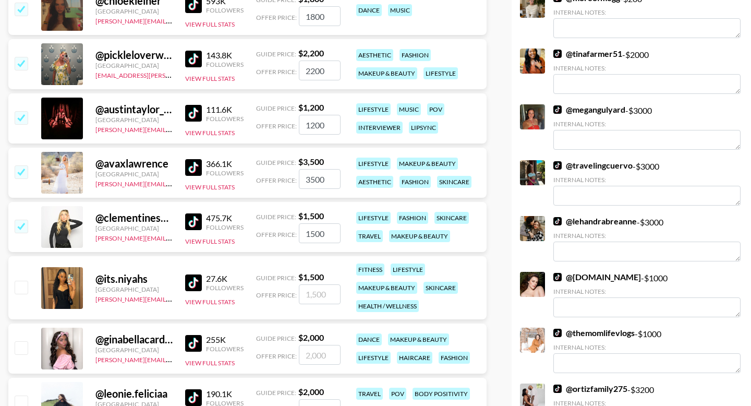
click at [21, 280] on input "checkbox" at bounding box center [21, 286] width 13 height 13
checkbox input "true"
type input "1500"
click at [22, 341] on input "checkbox" at bounding box center [21, 347] width 13 height 13
checkbox input "true"
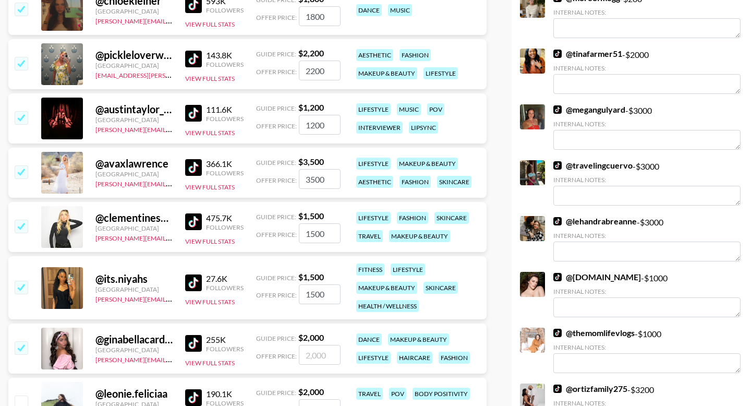
type input "2000"
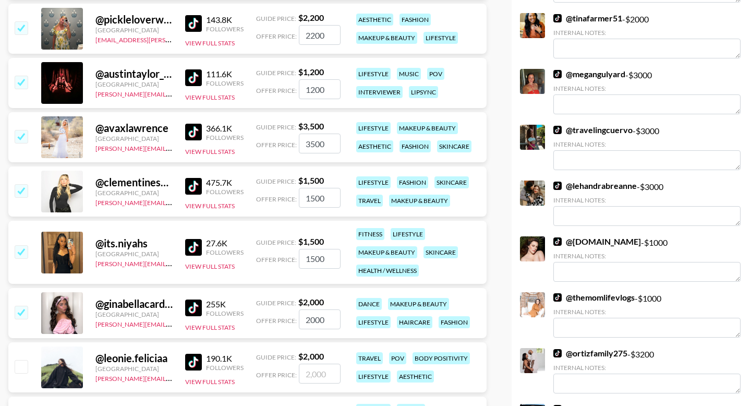
scroll to position [1007, 0]
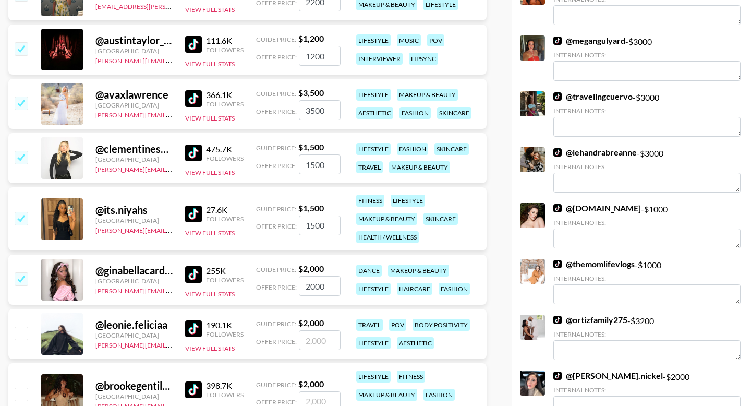
click at [22, 326] on input "checkbox" at bounding box center [21, 332] width 13 height 13
checkbox input "true"
type input "2000"
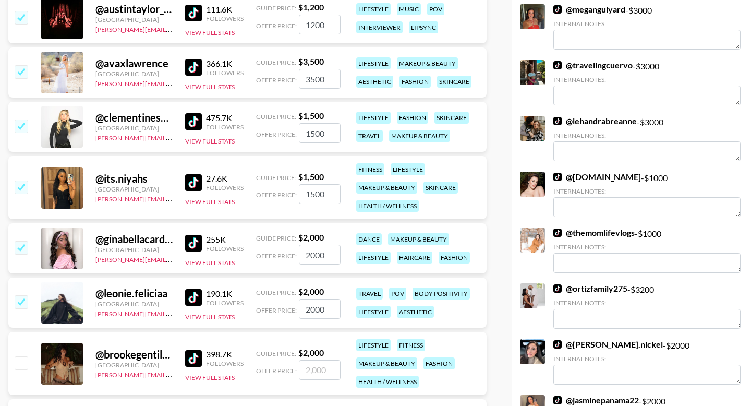
scroll to position [1060, 0]
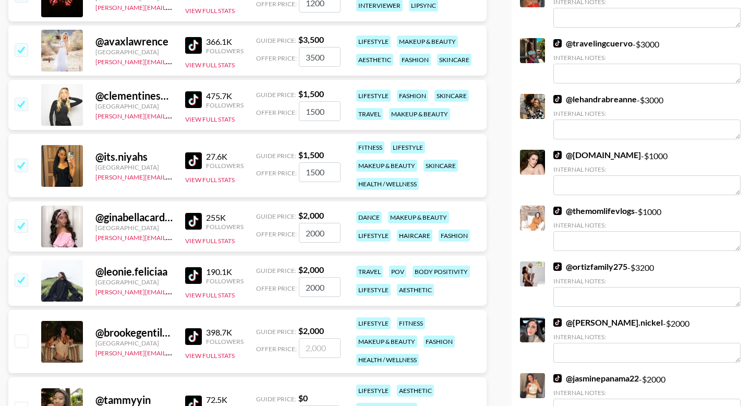
click at [308, 277] on input "2000" at bounding box center [320, 287] width 42 height 20
checkbox input "false"
type input "3"
checkbox input "true"
type input "3000"
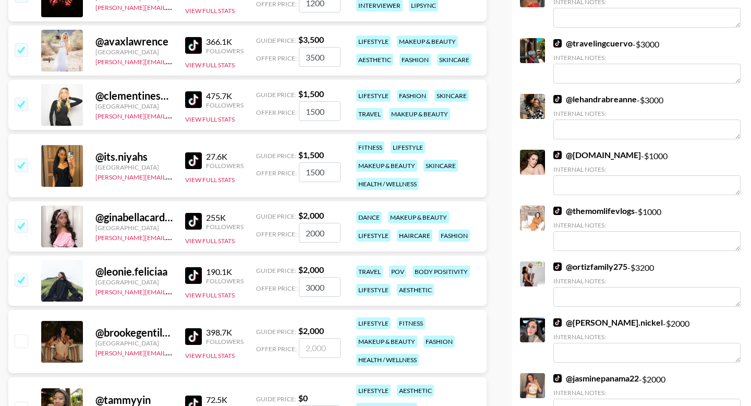
click at [309, 338] on input "number" at bounding box center [320, 348] width 42 height 20
type input "3"
checkbox input "true"
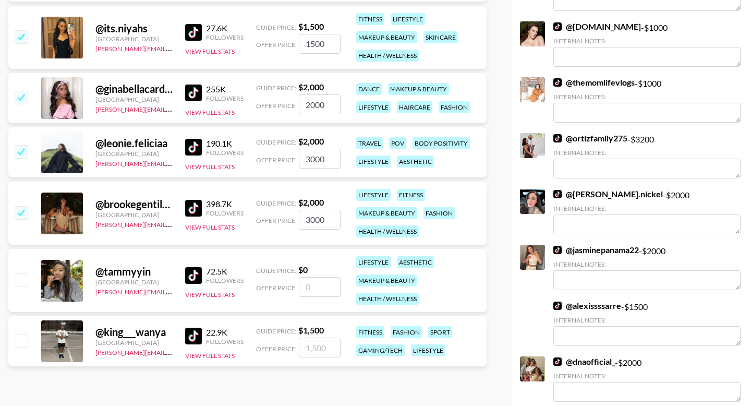
scroll to position [1209, 0]
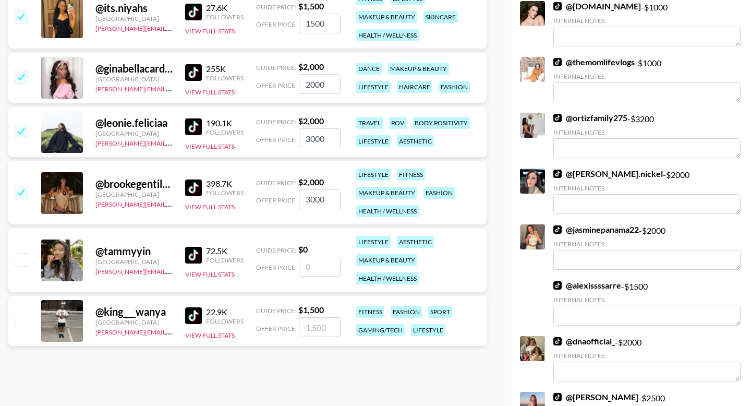
type input "3000"
click at [23, 313] on input "checkbox" at bounding box center [21, 319] width 13 height 13
checkbox input "true"
type input "1500"
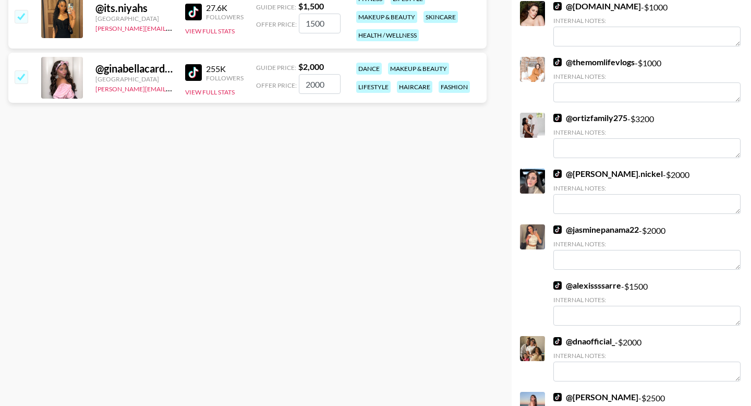
scroll to position [0, 0]
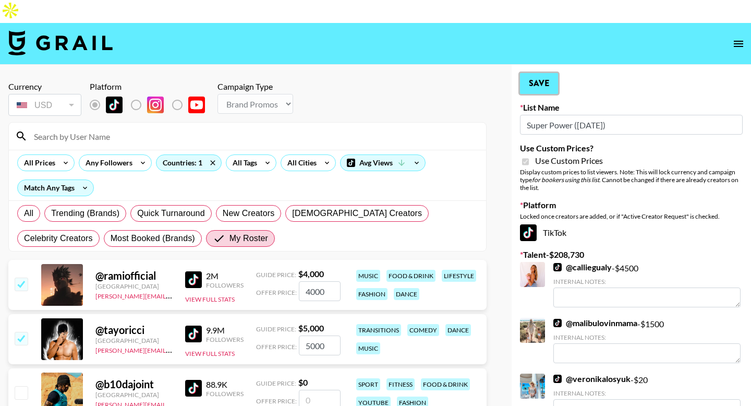
click at [542, 73] on button "Save" at bounding box center [539, 83] width 38 height 21
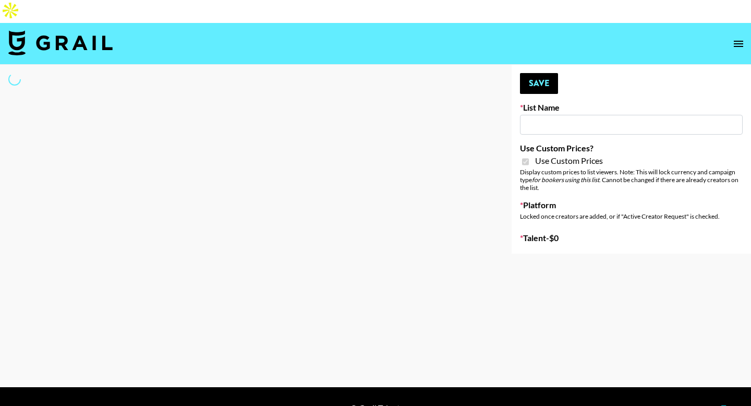
select select "Brand"
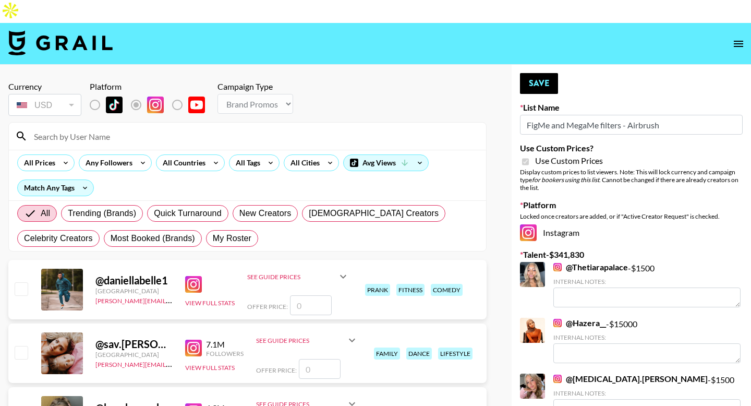
type input "FigMe and MegaMe filters - Airbrush"
checkbox input "true"
click at [234, 232] on span "My Roster" at bounding box center [232, 238] width 39 height 13
click at [213, 238] on input "My Roster" at bounding box center [213, 238] width 0 height 0
radio input "true"
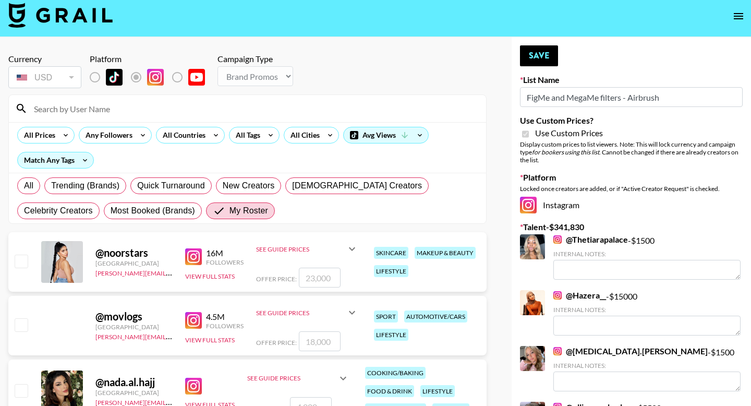
scroll to position [112, 0]
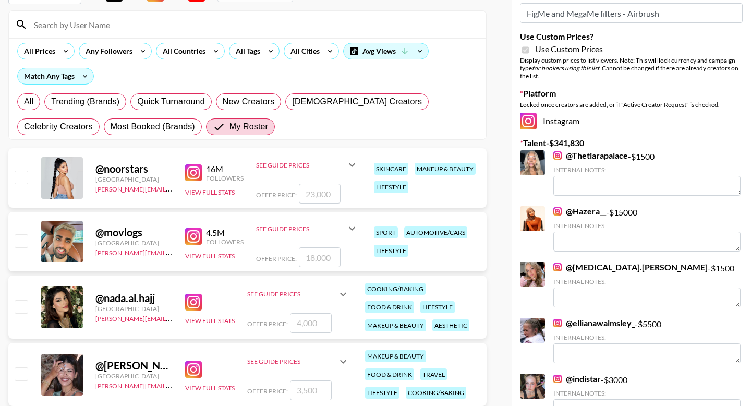
click at [19, 300] on input "checkbox" at bounding box center [21, 306] width 13 height 13
checkbox input "true"
type input "4000"
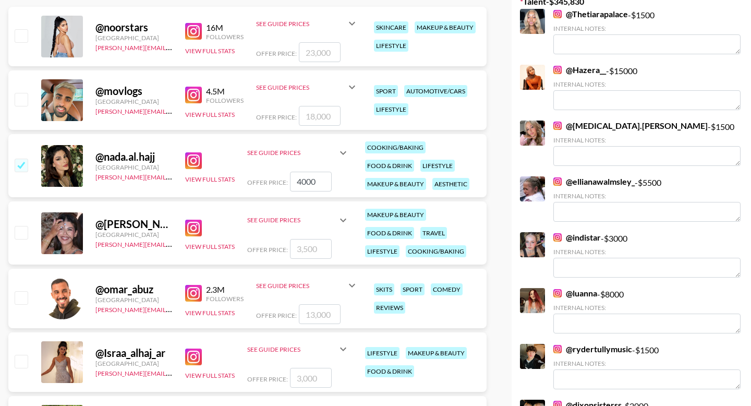
click at [27, 29] on input "checkbox" at bounding box center [21, 35] width 13 height 13
checkbox input "true"
type input "23000"
click at [22, 93] on input "checkbox" at bounding box center [21, 99] width 13 height 13
checkbox input "true"
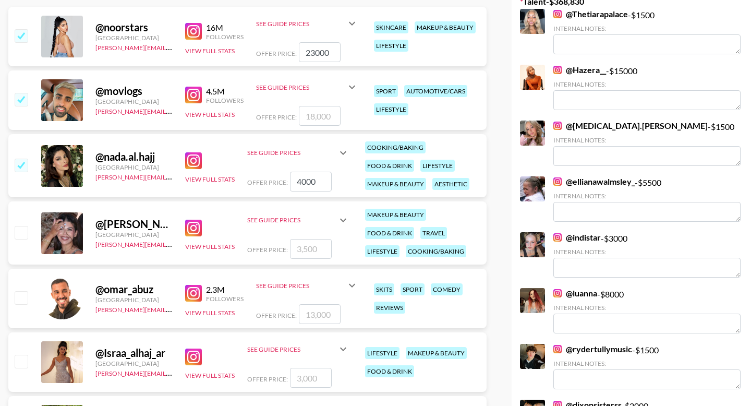
type input "18000"
click at [22, 93] on input "checkbox" at bounding box center [21, 99] width 13 height 13
checkbox input "false"
click at [13, 224] on div at bounding box center [21, 233] width 16 height 18
click at [17, 226] on input "checkbox" at bounding box center [21, 232] width 13 height 13
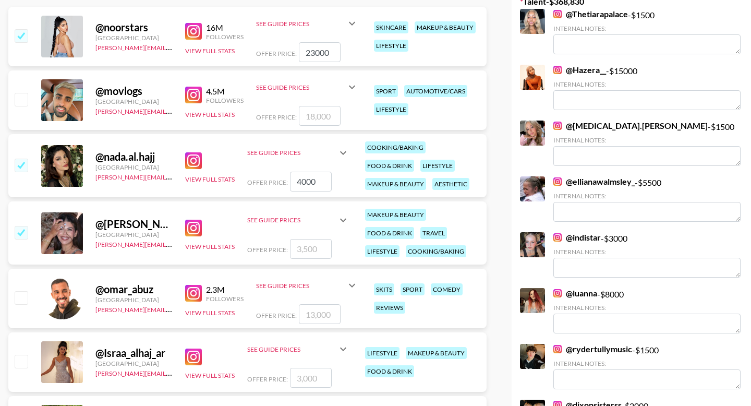
checkbox input "true"
type input "3500"
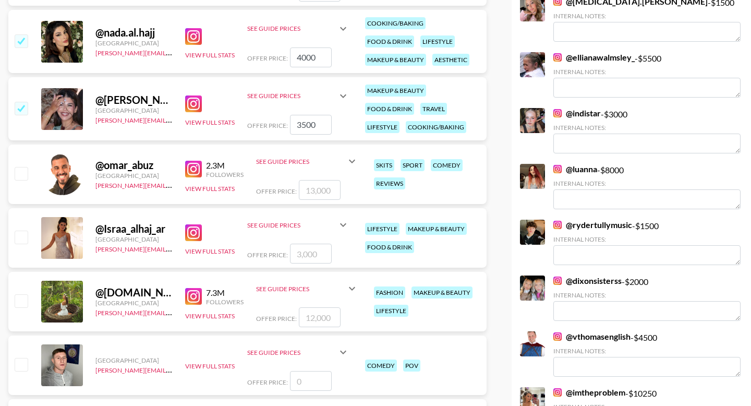
click at [23, 230] on input "checkbox" at bounding box center [21, 236] width 13 height 13
checkbox input "true"
type input "3000"
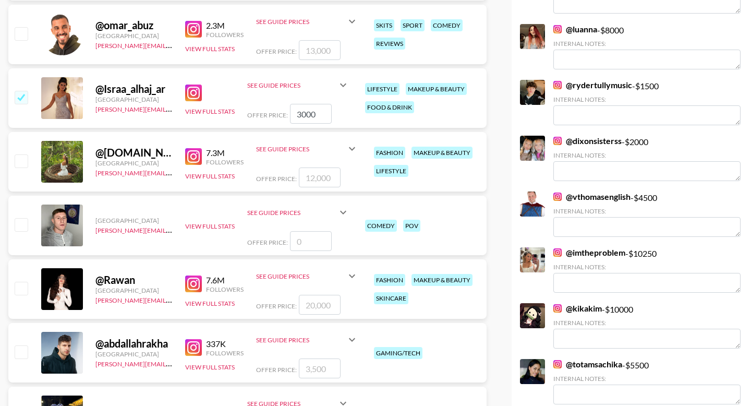
scroll to position [617, 0]
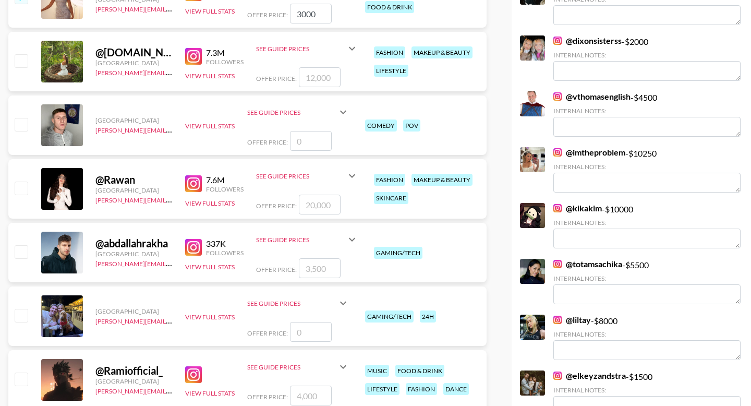
click at [21, 245] on input "checkbox" at bounding box center [21, 251] width 13 height 13
checkbox input "true"
type input "3500"
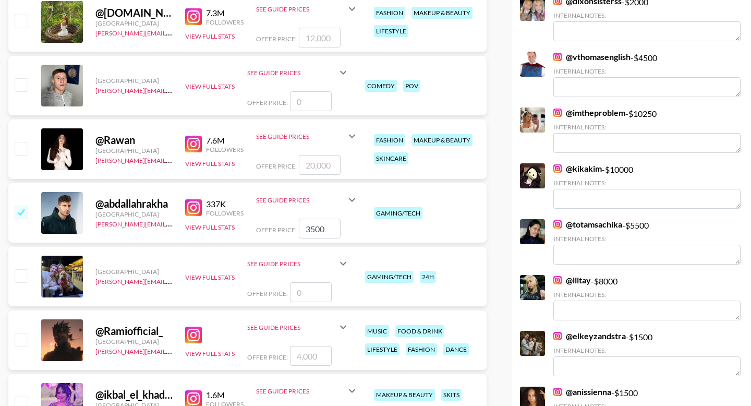
scroll to position [683, 0]
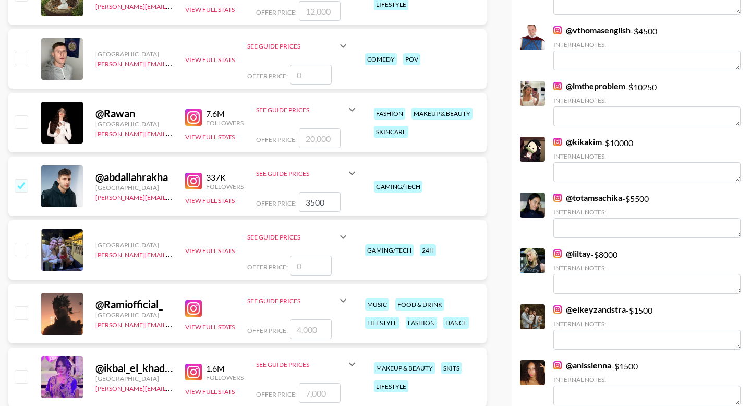
click at [22, 306] on input "checkbox" at bounding box center [21, 312] width 13 height 13
checkbox input "true"
type input "4000"
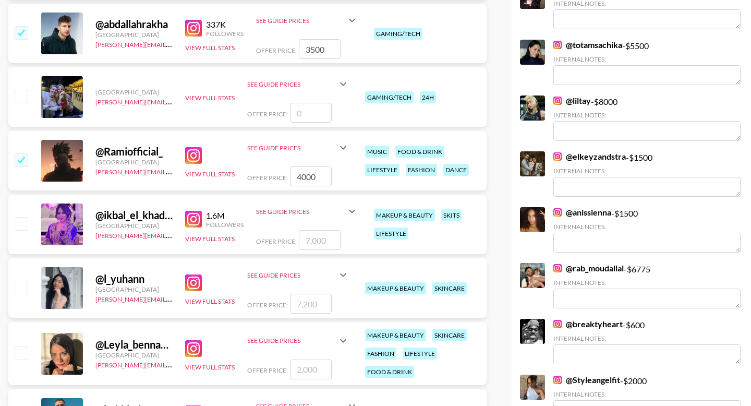
scroll to position [856, 0]
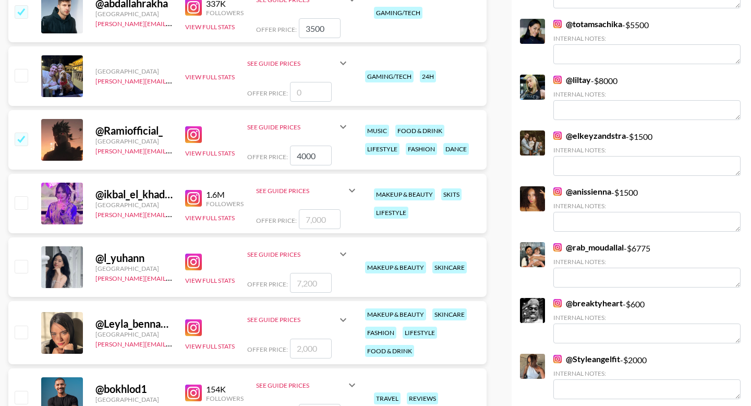
click at [20, 196] on input "checkbox" at bounding box center [21, 202] width 13 height 13
checkbox input "true"
type input "7000"
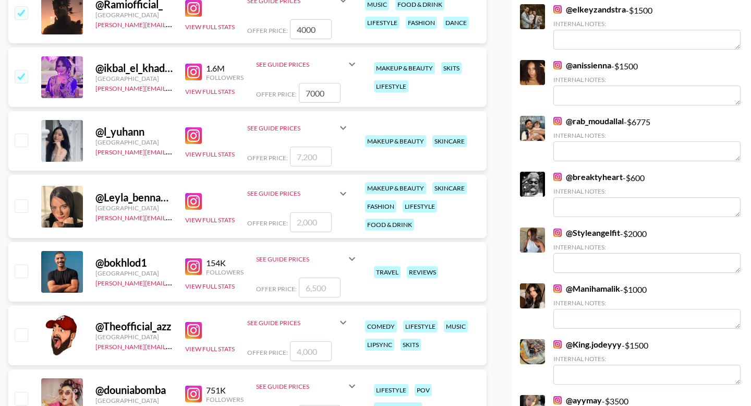
scroll to position [1004, 0]
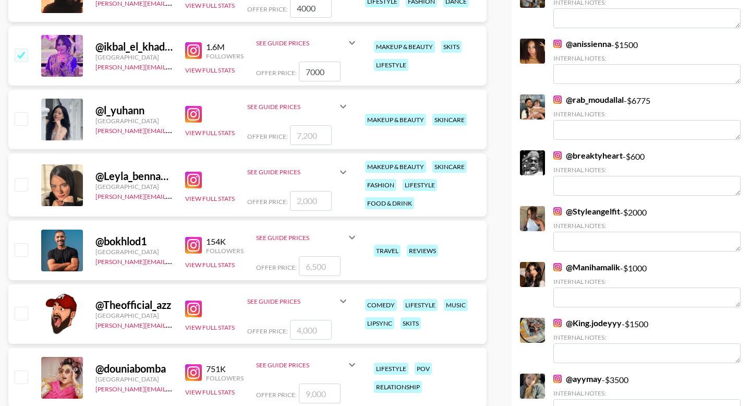
click at [20, 307] on input "checkbox" at bounding box center [21, 313] width 13 height 13
checkbox input "true"
type input "4000"
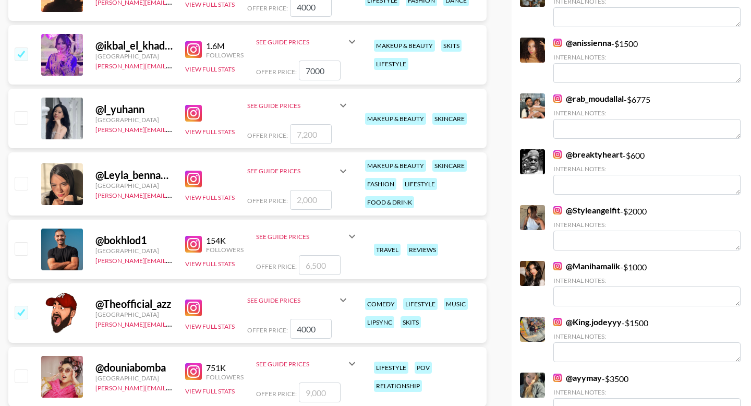
scroll to position [1087, 0]
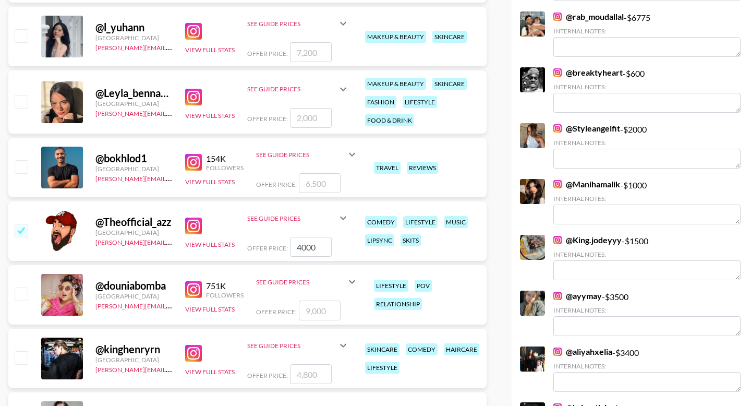
click at [22, 287] on input "checkbox" at bounding box center [21, 293] width 13 height 13
checkbox input "true"
type input "9000"
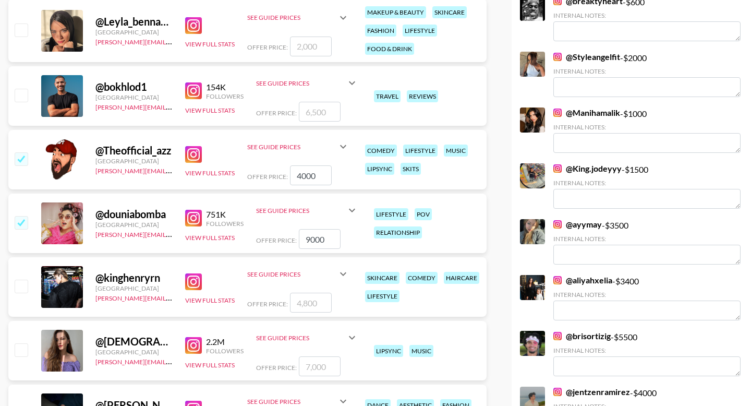
scroll to position [1182, 0]
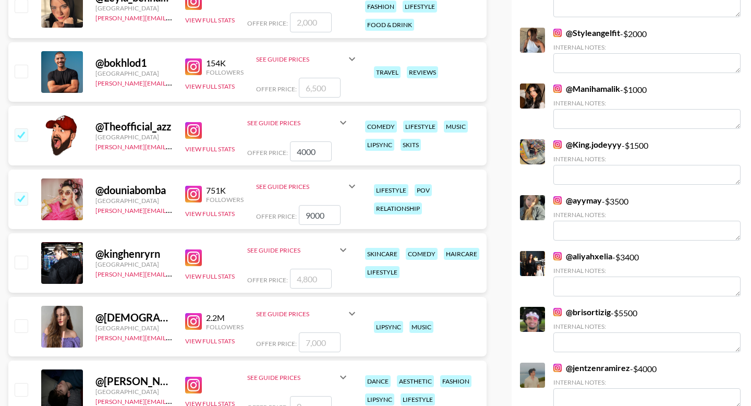
click at [21, 192] on input "checkbox" at bounding box center [21, 198] width 13 height 13
checkbox input "false"
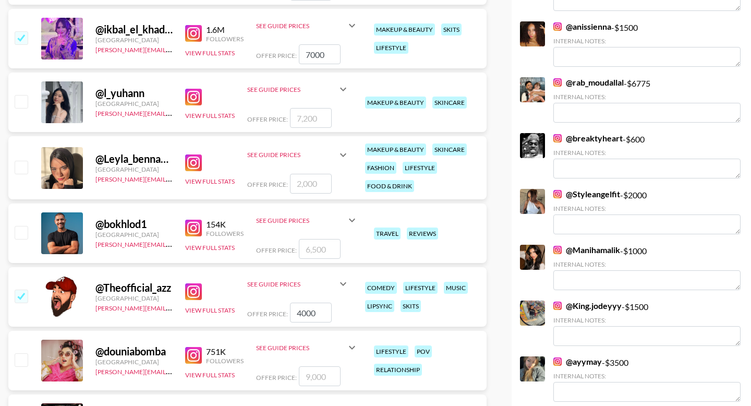
scroll to position [839, 0]
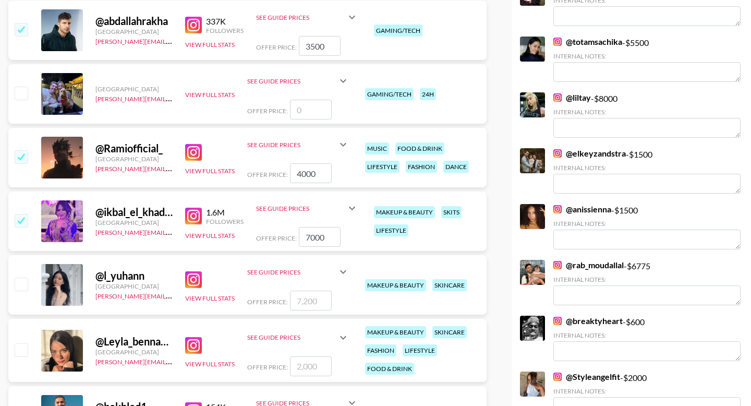
click at [20, 214] on input "checkbox" at bounding box center [21, 220] width 13 height 13
checkbox input "false"
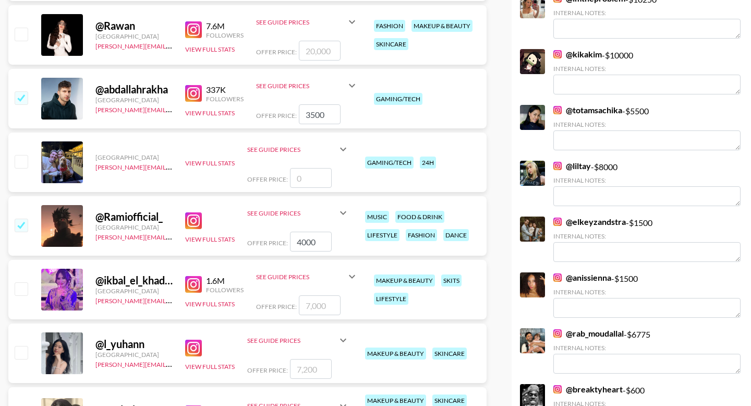
scroll to position [674, 0]
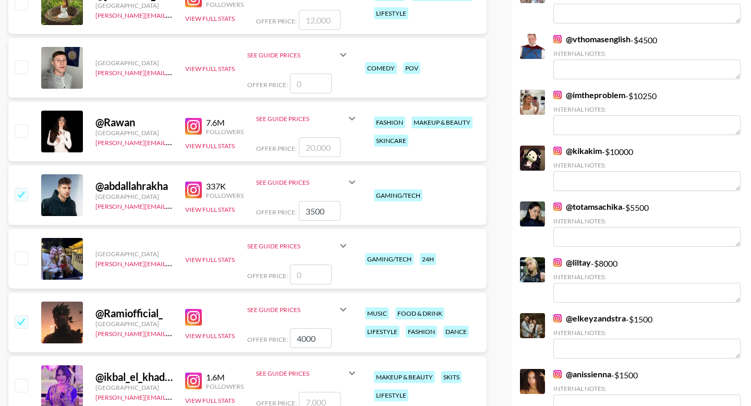
click at [20, 188] on input "checkbox" at bounding box center [21, 194] width 13 height 13
checkbox input "false"
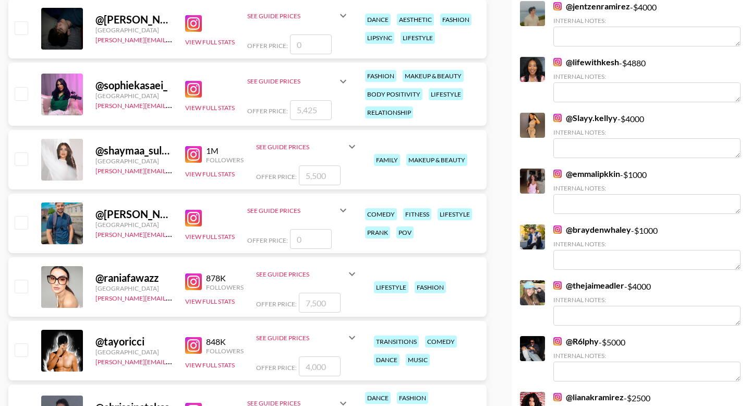
scroll to position [1720, 0]
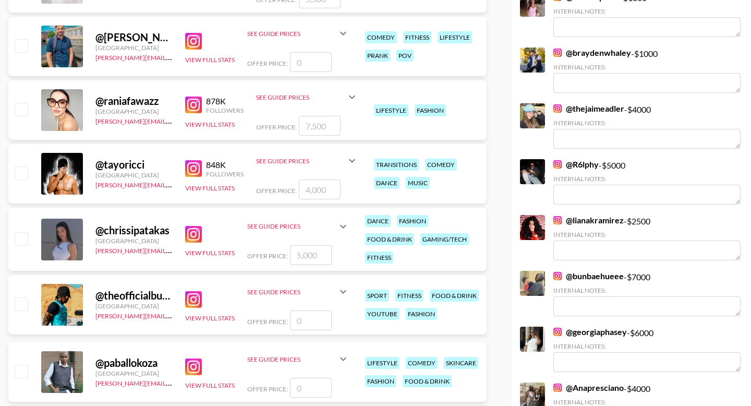
click at [17, 166] on input "checkbox" at bounding box center [21, 172] width 13 height 13
checkbox input "true"
type input "4000"
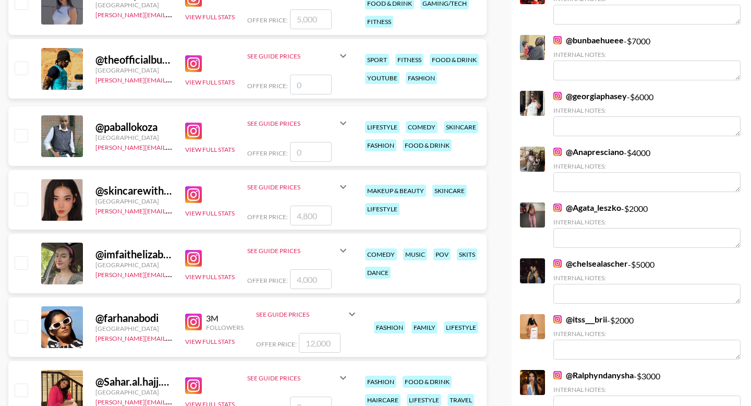
scroll to position [1977, 0]
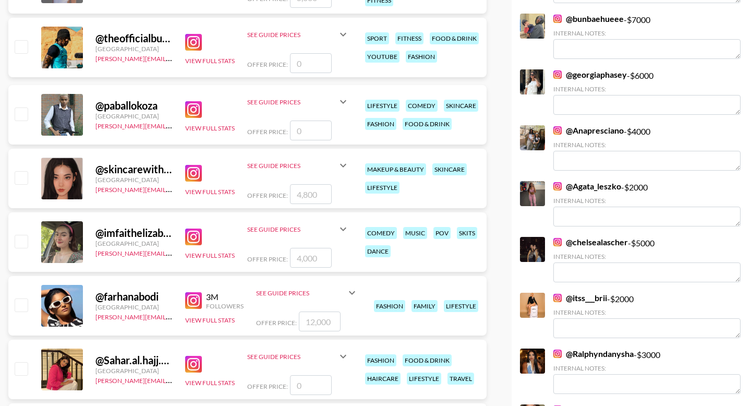
click at [23, 235] on input "checkbox" at bounding box center [21, 241] width 13 height 13
checkbox input "true"
type input "4000"
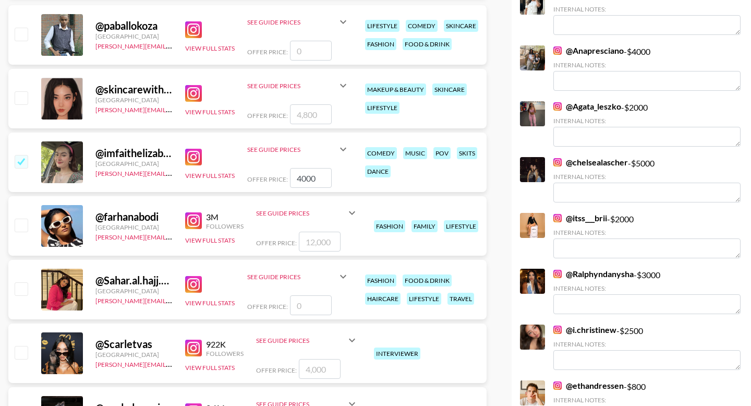
scroll to position [2188, 0]
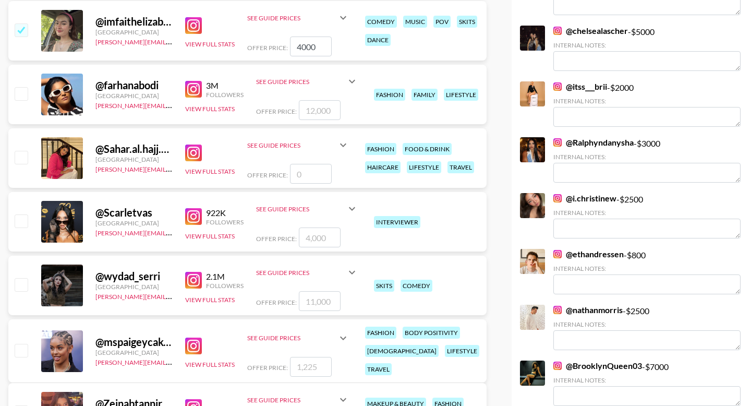
click at [20, 214] on input "checkbox" at bounding box center [21, 220] width 13 height 13
checkbox input "true"
type input "4000"
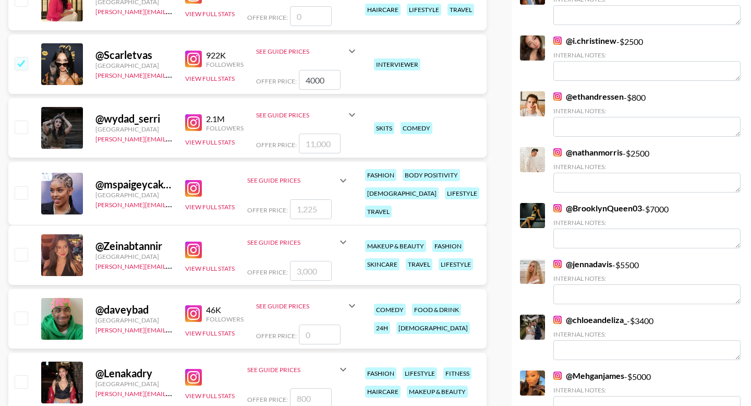
scroll to position [2351, 0]
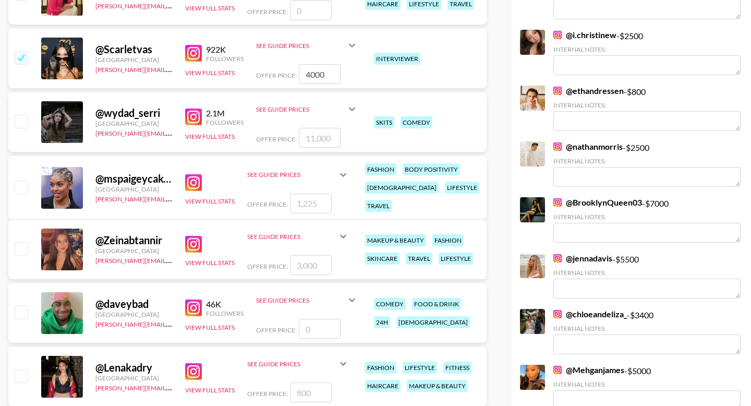
click at [317, 318] on input "number" at bounding box center [320, 328] width 42 height 20
type input "3"
checkbox input "true"
type input "3"
checkbox input "false"
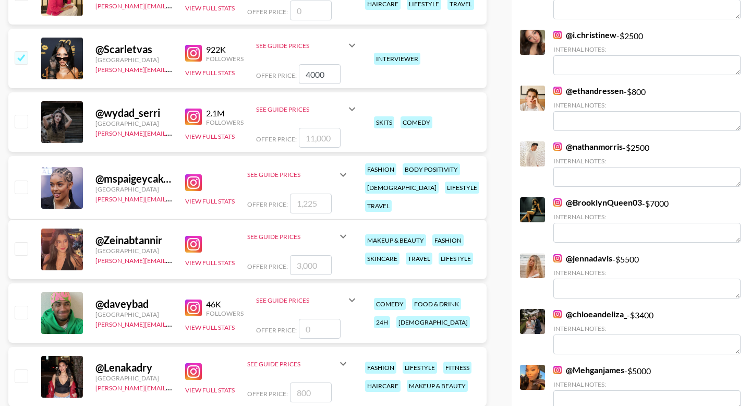
type input "2"
checkbox input "true"
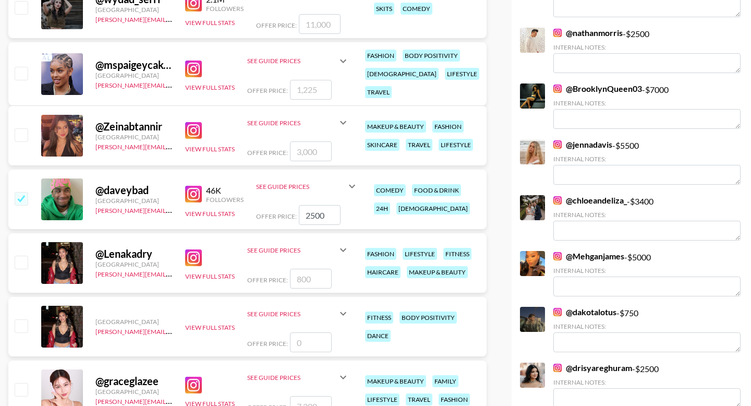
scroll to position [2495, 0]
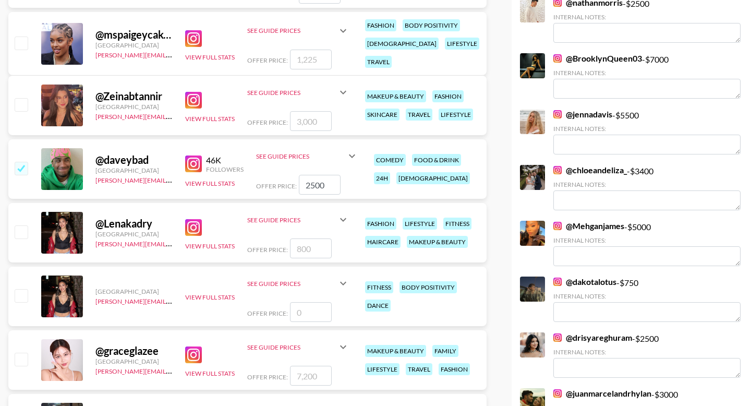
type input "2500"
click at [24, 225] on input "checkbox" at bounding box center [21, 231] width 13 height 13
checkbox input "true"
click at [297, 238] on input "800" at bounding box center [311, 248] width 42 height 20
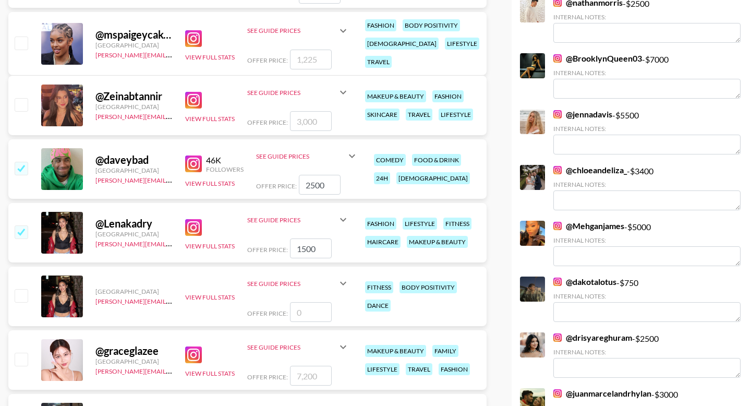
scroll to position [2683, 0]
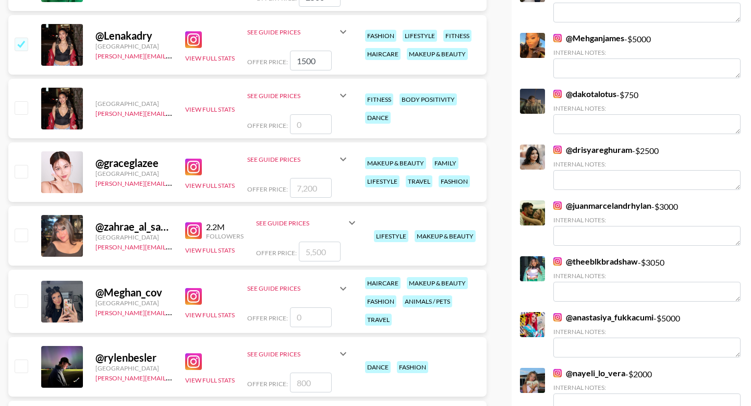
type input "1500"
click at [22, 294] on input "checkbox" at bounding box center [21, 300] width 13 height 13
checkbox input "false"
click at [307, 307] on input "number" at bounding box center [311, 317] width 42 height 20
type input "1"
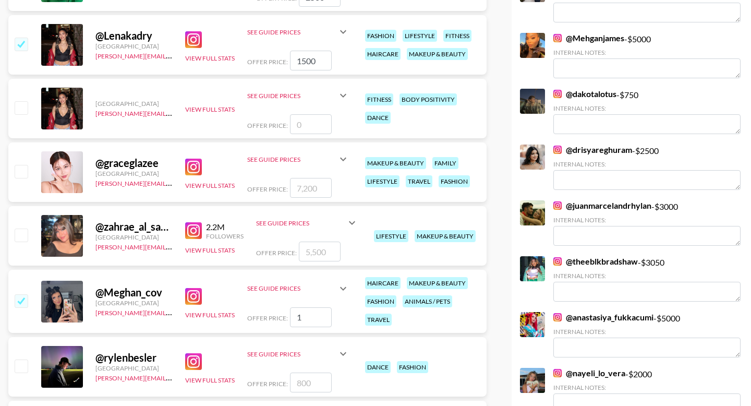
checkbox input "true"
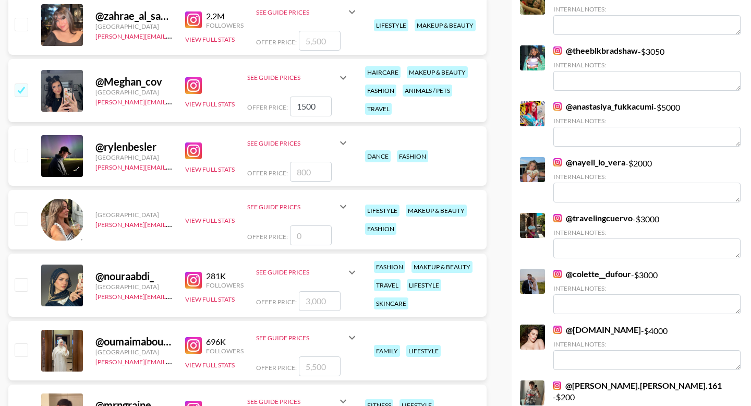
scroll to position [2910, 0]
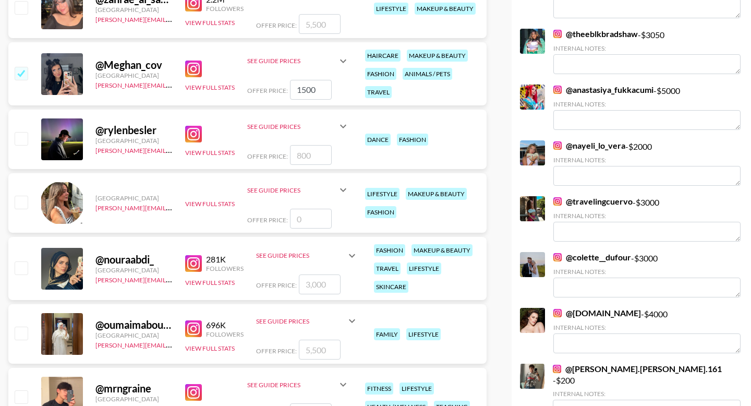
type input "1500"
click at [24, 261] on input "checkbox" at bounding box center [21, 267] width 13 height 13
checkbox input "true"
type input "3000"
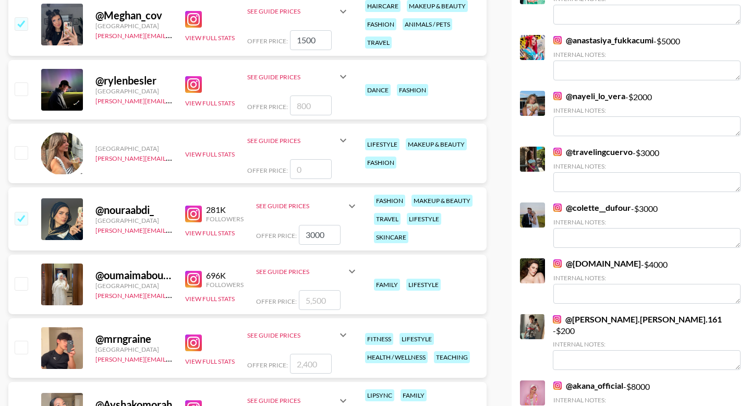
scroll to position [3127, 0]
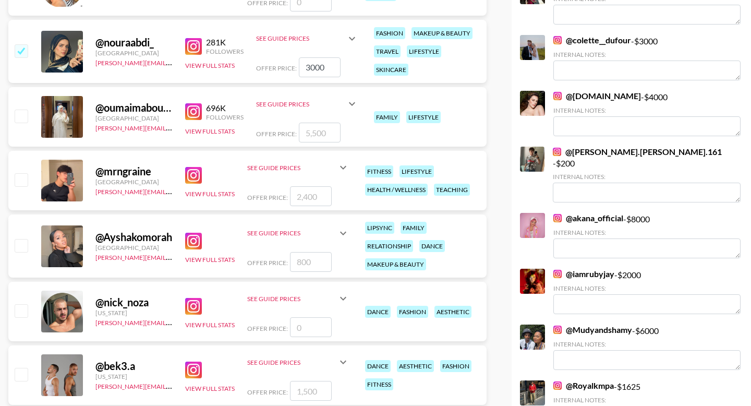
click at [21, 239] on input "checkbox" at bounding box center [21, 245] width 13 height 13
checkbox input "true"
type input "800"
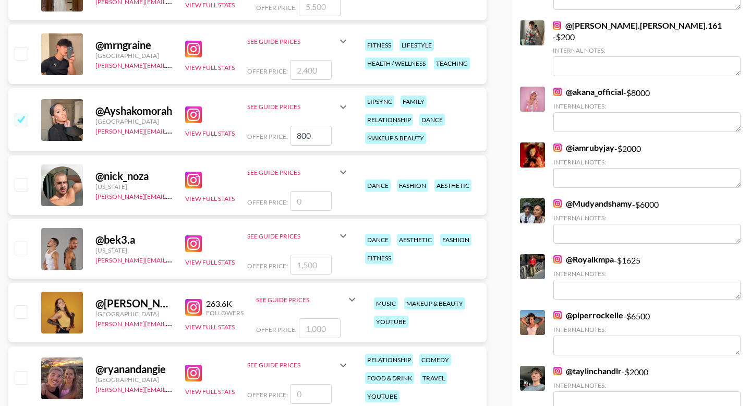
scroll to position [3365, 0]
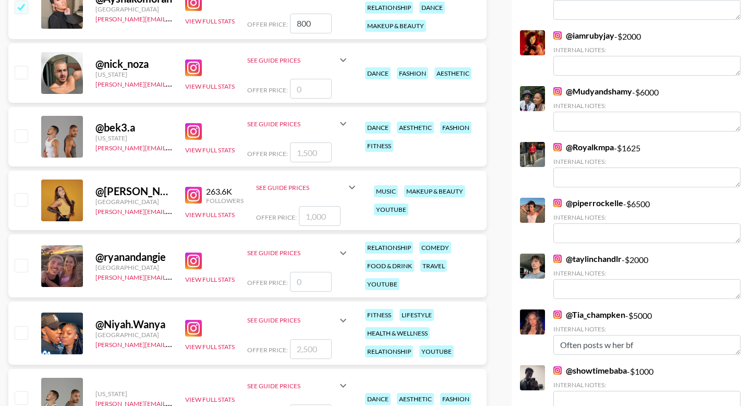
click at [19, 193] on input "checkbox" at bounding box center [21, 199] width 13 height 13
checkbox input "true"
click at [309, 206] on input "1000" at bounding box center [320, 216] width 42 height 20
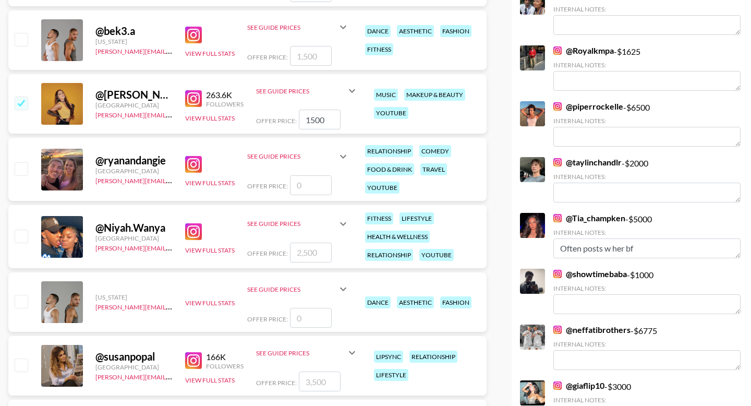
type input "1500"
click at [23, 229] on input "checkbox" at bounding box center [21, 235] width 13 height 13
checkbox input "true"
type input "2500"
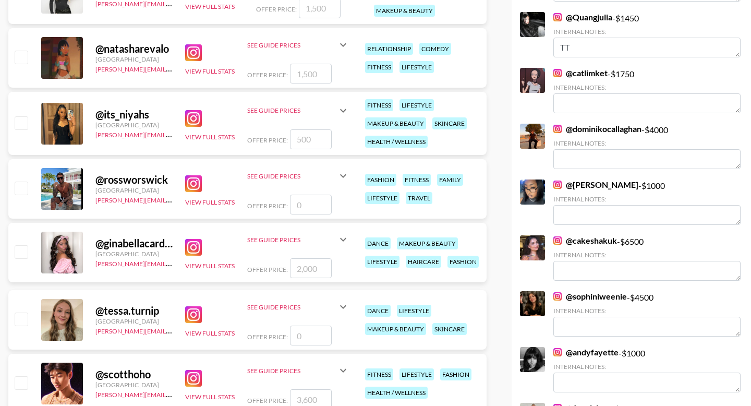
scroll to position [4612, 0]
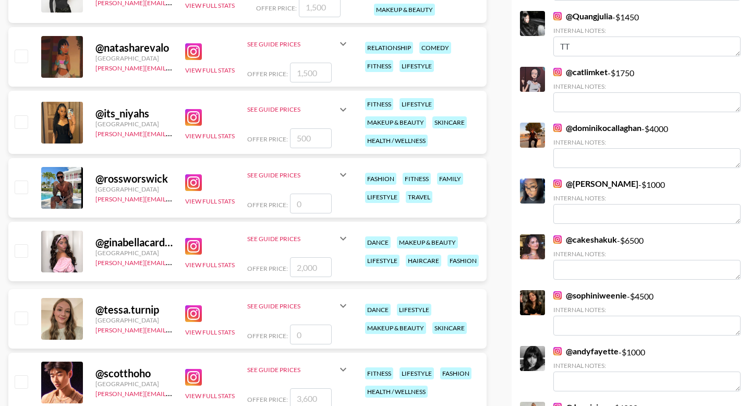
click at [24, 244] on input "checkbox" at bounding box center [21, 250] width 13 height 13
checkbox input "true"
type input "2000"
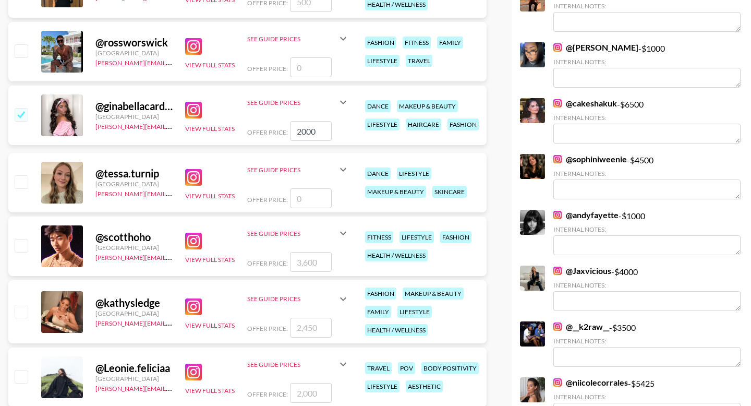
scroll to position [4566, 0]
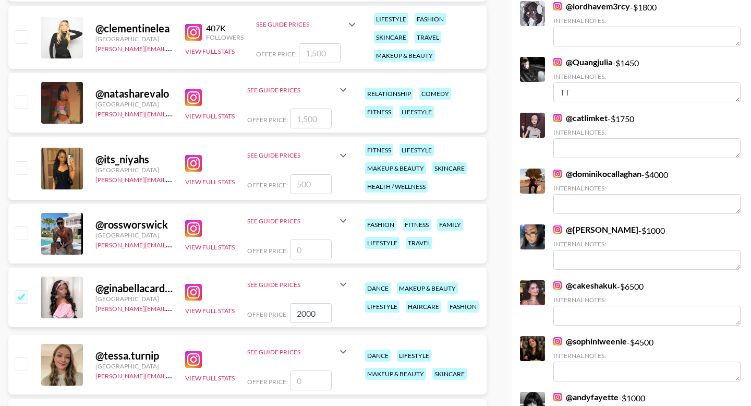
click at [24, 161] on input "checkbox" at bounding box center [21, 167] width 13 height 13
checkbox input "true"
click at [309, 174] on input "500" at bounding box center [311, 184] width 42 height 20
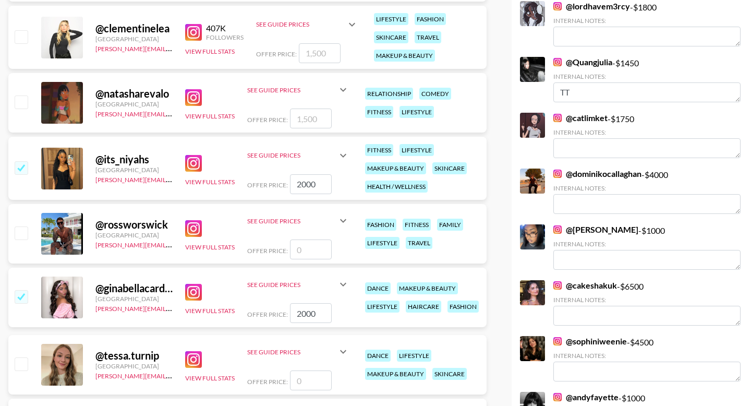
type input "2000"
click at [307, 303] on input "2000" at bounding box center [311, 313] width 42 height 20
type input "3"
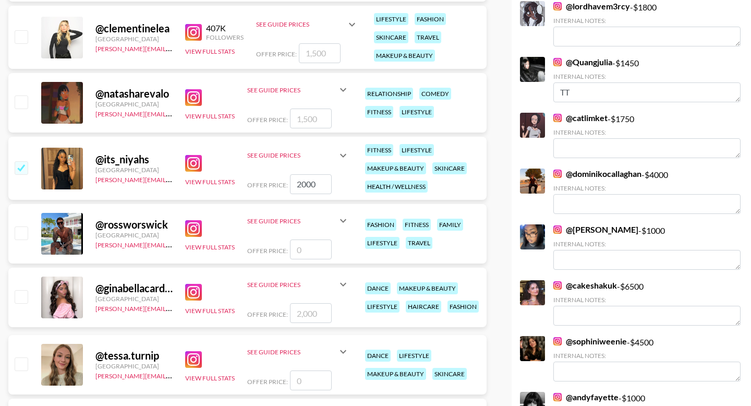
checkbox input "false"
type input "2"
checkbox input "true"
type input "2000"
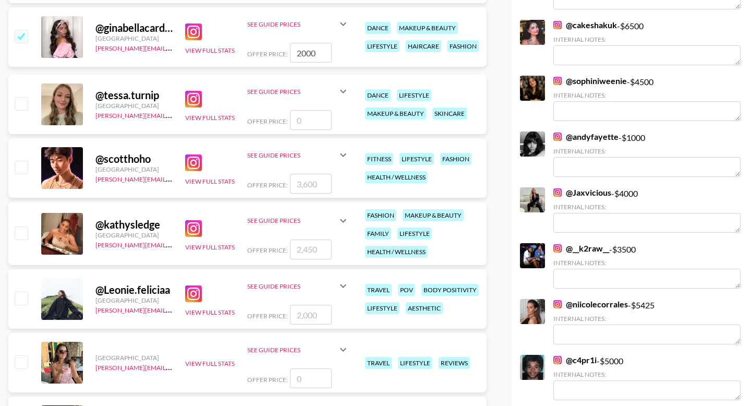
scroll to position [4874, 0]
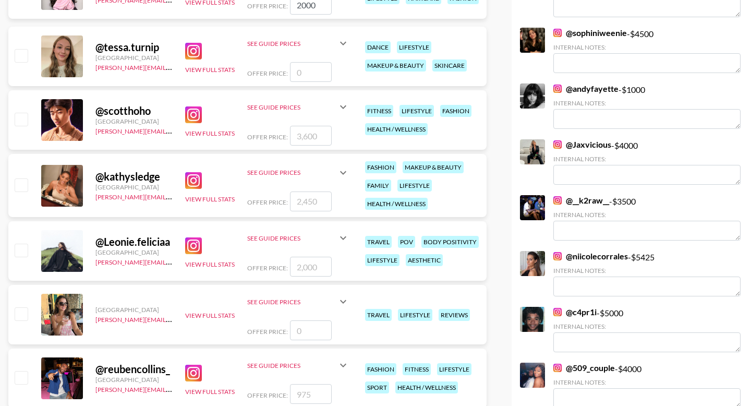
click at [24, 243] on input "checkbox" at bounding box center [21, 249] width 13 height 13
checkbox input "true"
type input "2000"
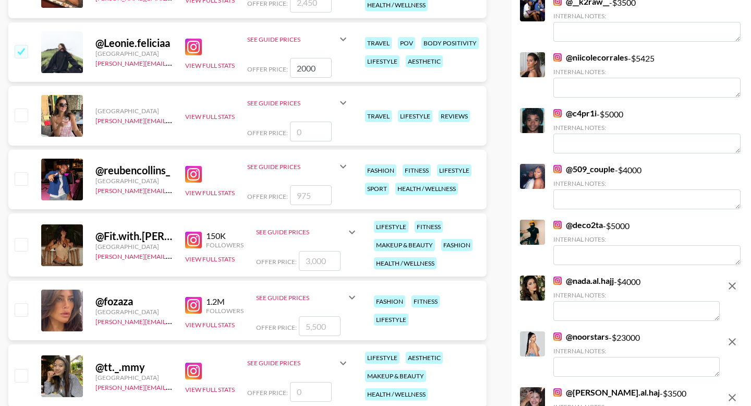
scroll to position [4897, 0]
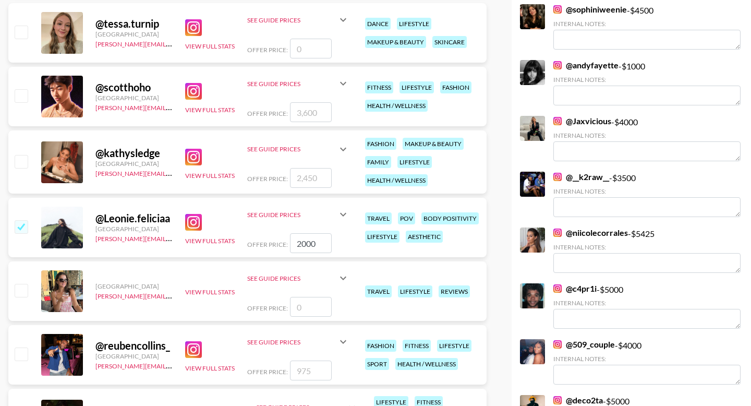
click at [305, 233] on input "2000" at bounding box center [311, 243] width 42 height 20
type input "3"
checkbox input "true"
type input "3000"
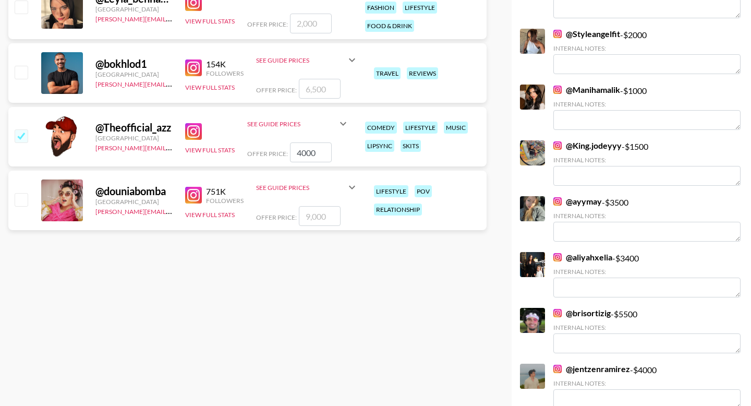
scroll to position [0, 0]
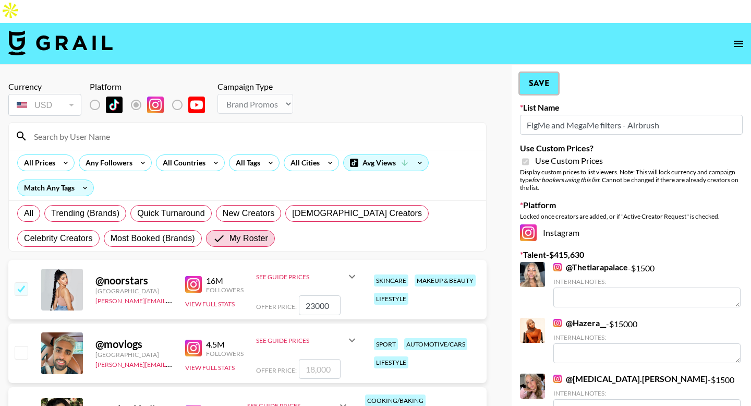
click at [542, 73] on button "Save" at bounding box center [539, 83] width 38 height 21
